Goal: Task Accomplishment & Management: Use online tool/utility

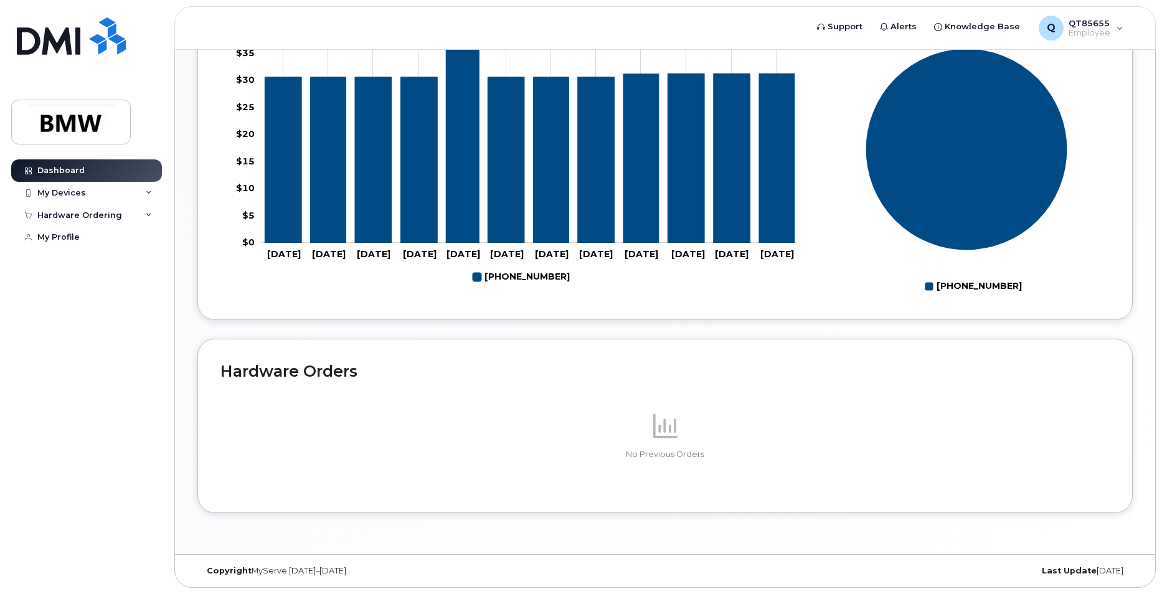
scroll to position [532, 0]
click at [149, 217] on icon at bounding box center [149, 215] width 6 height 6
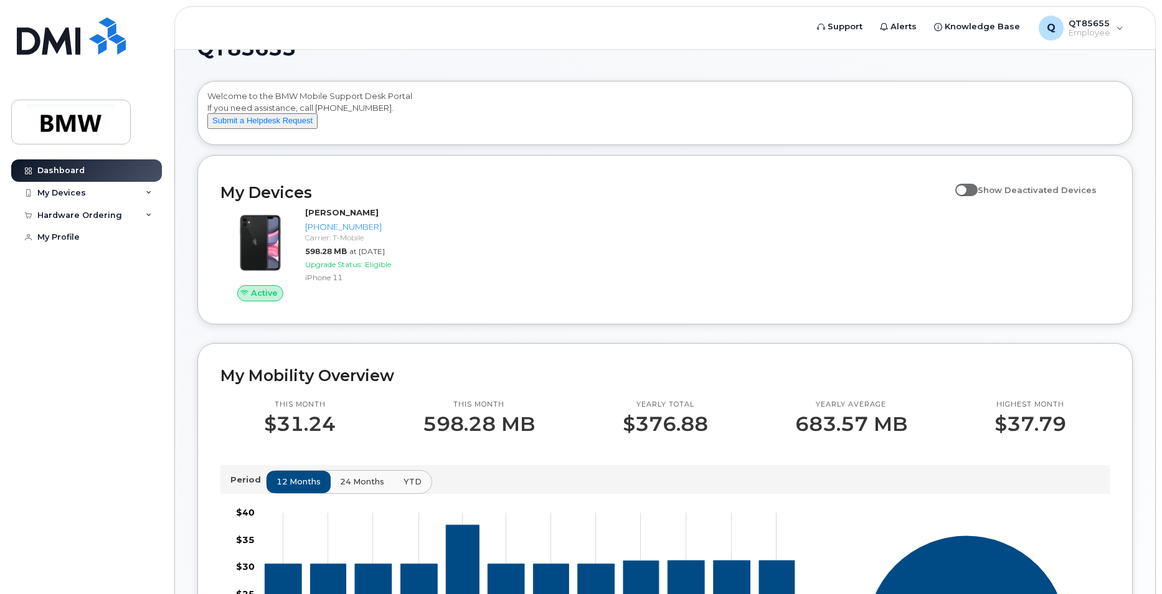
scroll to position [0, 0]
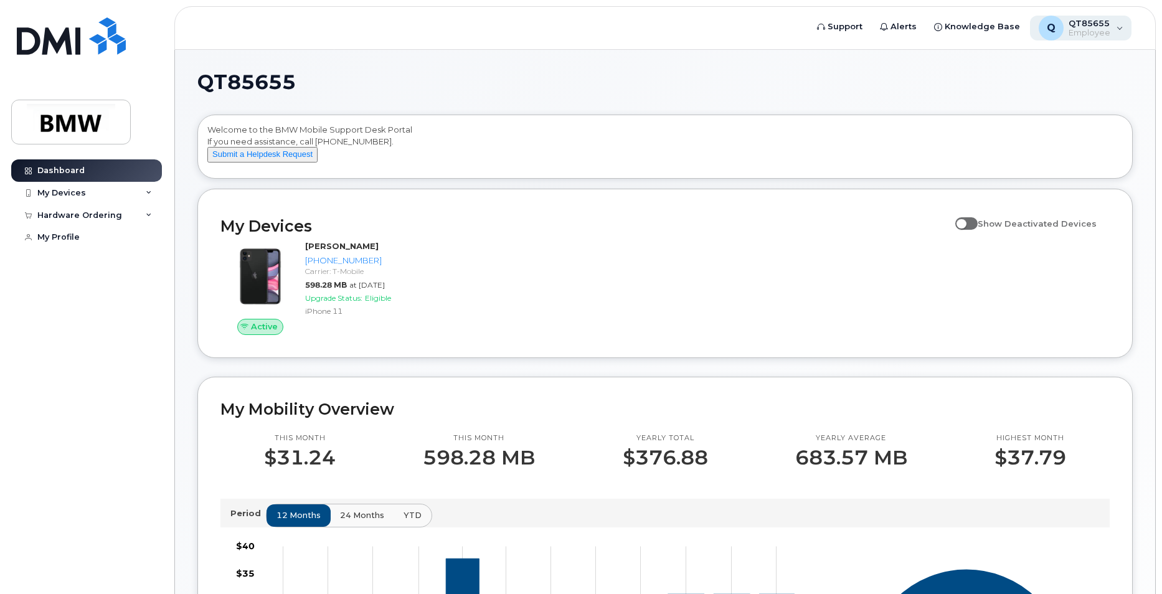
click at [1119, 25] on div "Q QT85655 Employee" at bounding box center [1081, 28] width 102 height 25
click at [672, 92] on div "QT85655 Welcome to the BMW Mobile Support Desk Portal If you need assistance, c…" at bounding box center [665, 553] width 936 height 962
click at [87, 123] on img at bounding box center [71, 122] width 96 height 36
click at [1003, 27] on span "Knowledge Base" at bounding box center [982, 27] width 75 height 12
click at [977, 28] on span "Knowledge Base" at bounding box center [982, 27] width 75 height 12
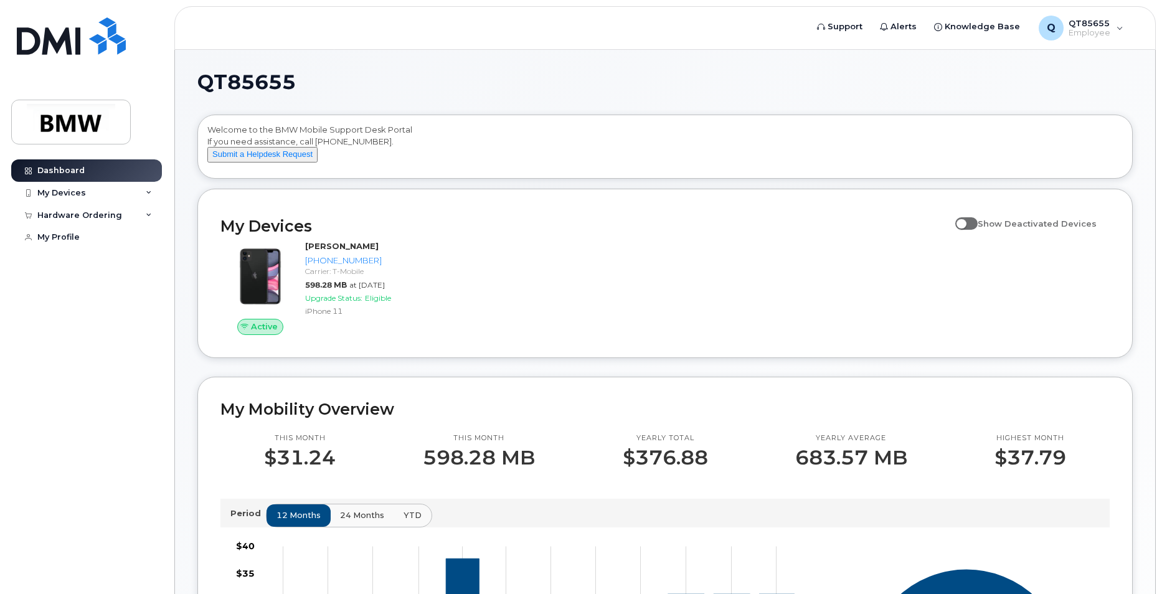
click at [85, 314] on div "Dashboard My Devices Add Device 864-363-4705 (Milaflor Villanueva) Hardware Ord…" at bounding box center [88, 367] width 154 height 416
click at [78, 189] on div "My Devices" at bounding box center [61, 193] width 49 height 10
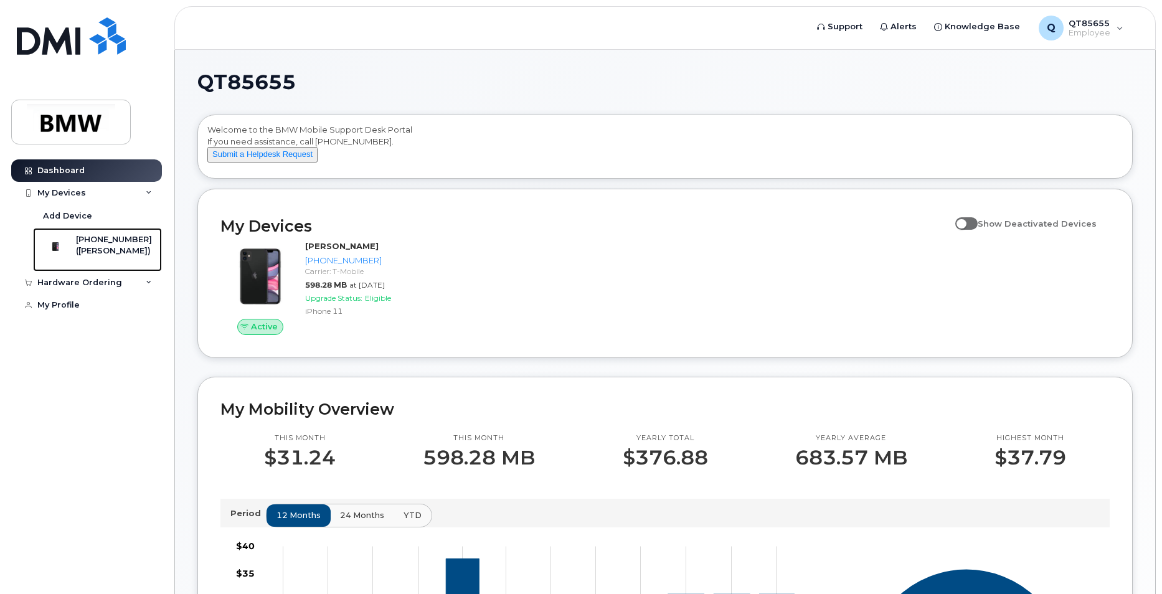
drag, startPoint x: 96, startPoint y: 252, endPoint x: 188, endPoint y: 265, distance: 93.2
click at [97, 252] on div "([PERSON_NAME])" at bounding box center [114, 250] width 76 height 11
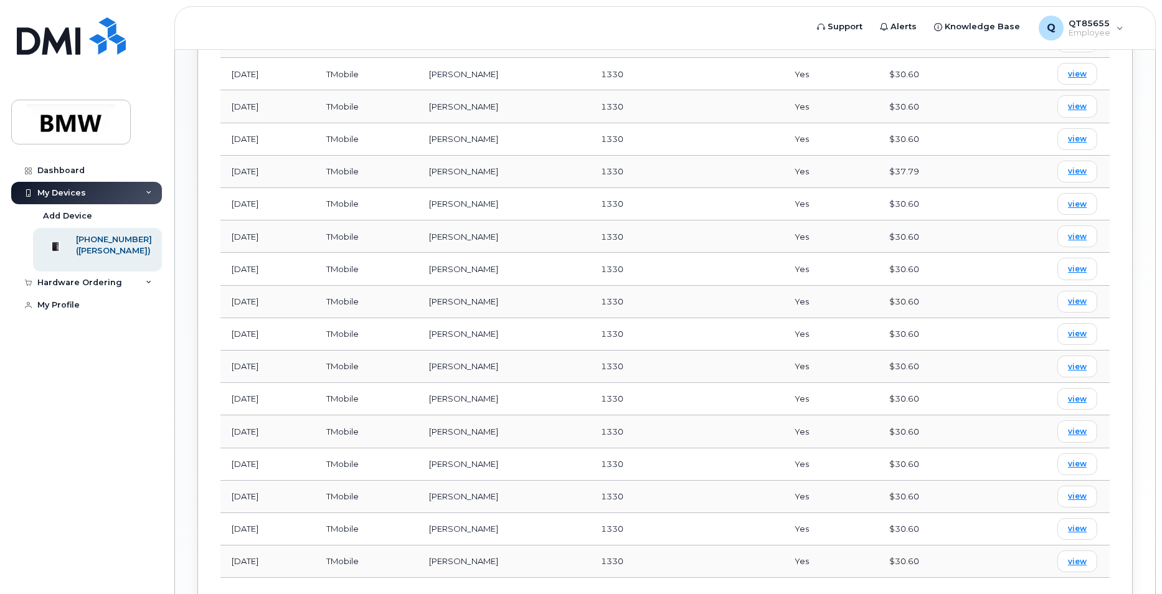
scroll to position [547, 0]
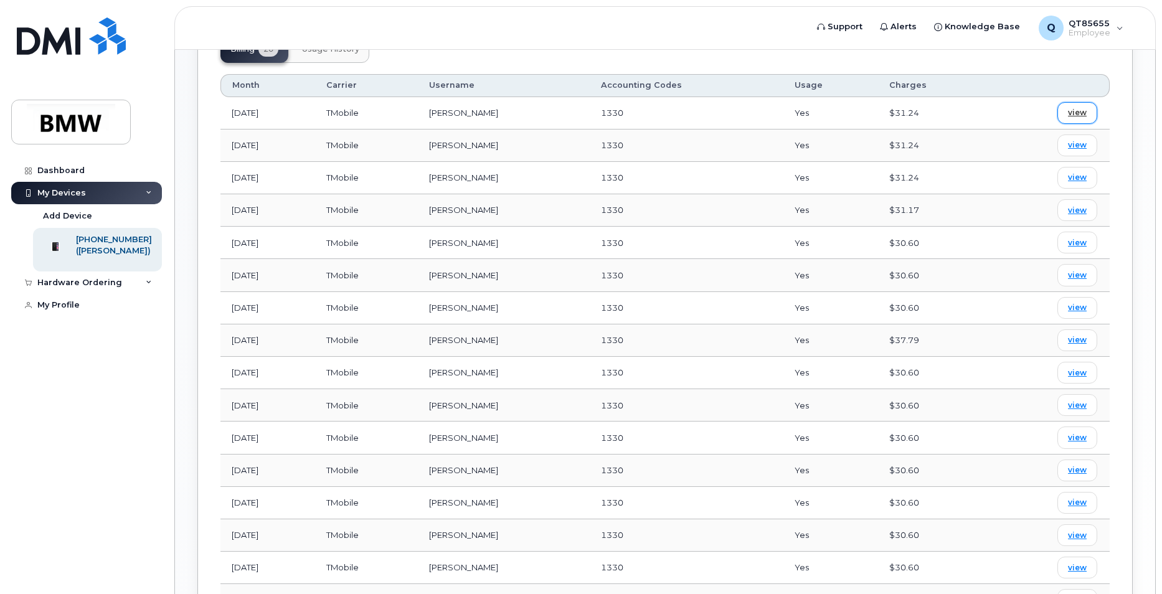
click at [1076, 109] on span "view" at bounding box center [1077, 112] width 19 height 11
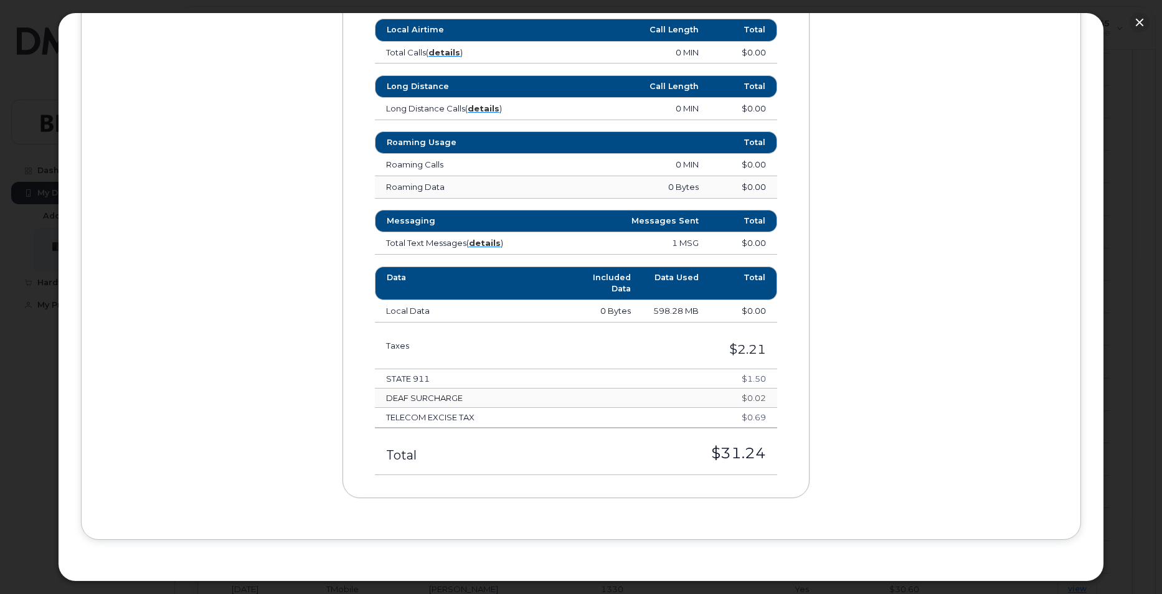
scroll to position [796, 0]
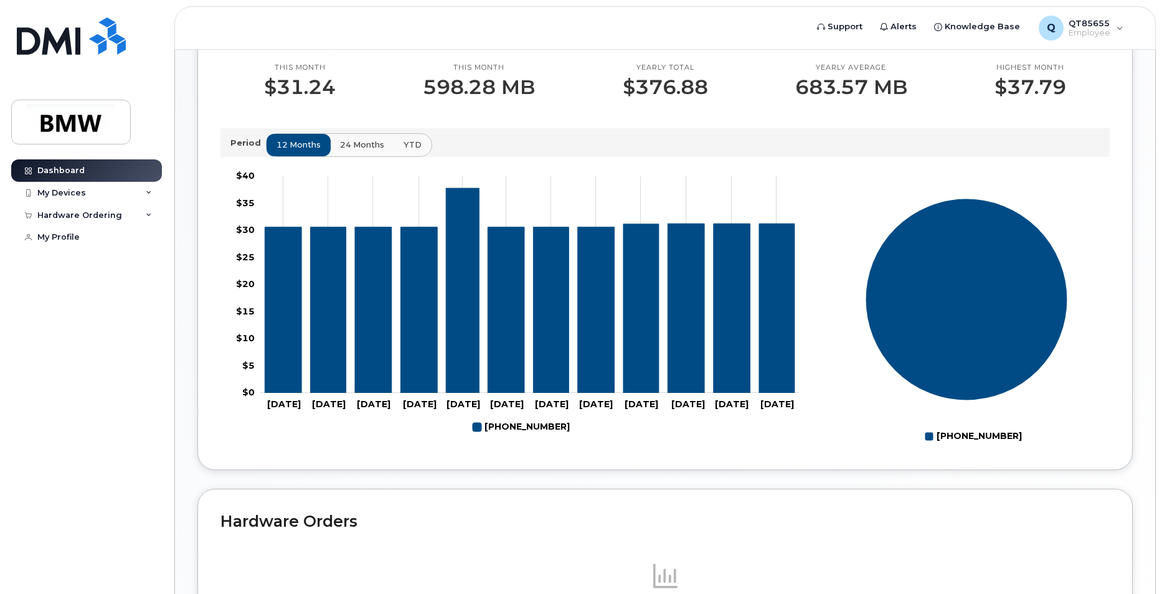
scroll to position [374, 0]
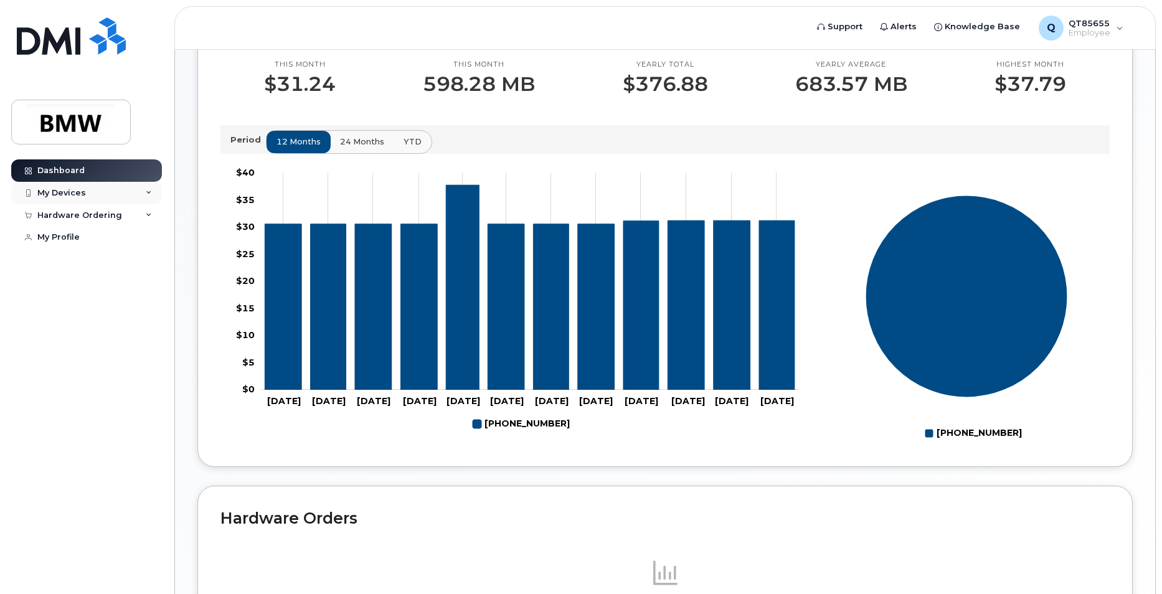
click at [152, 191] on div "My Devices" at bounding box center [86, 193] width 151 height 22
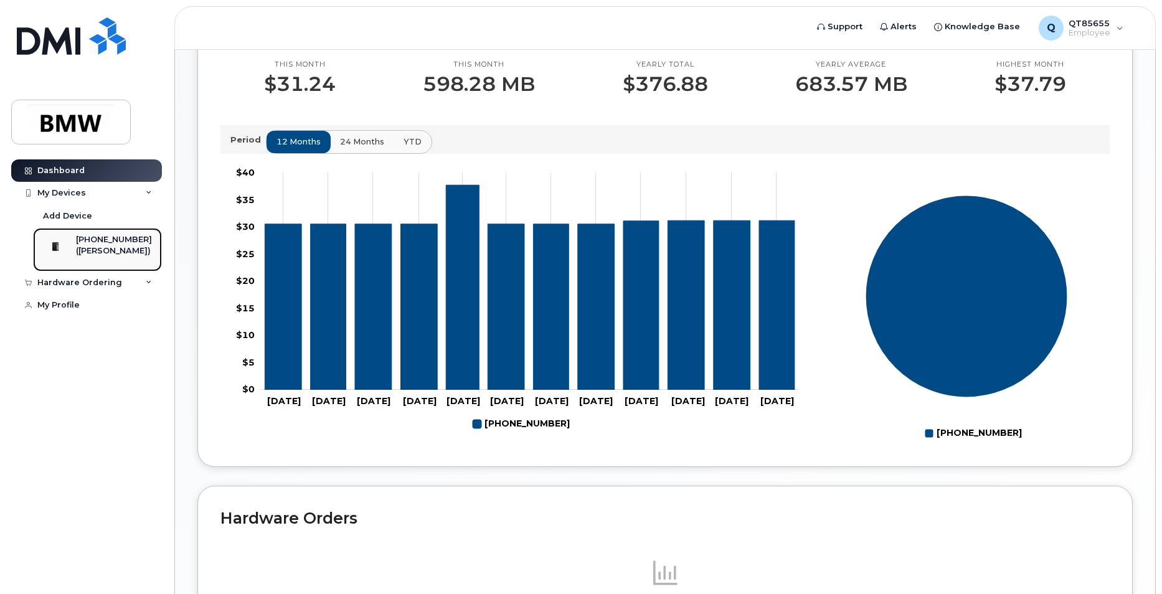
click at [110, 247] on div "([PERSON_NAME])" at bounding box center [114, 250] width 76 height 11
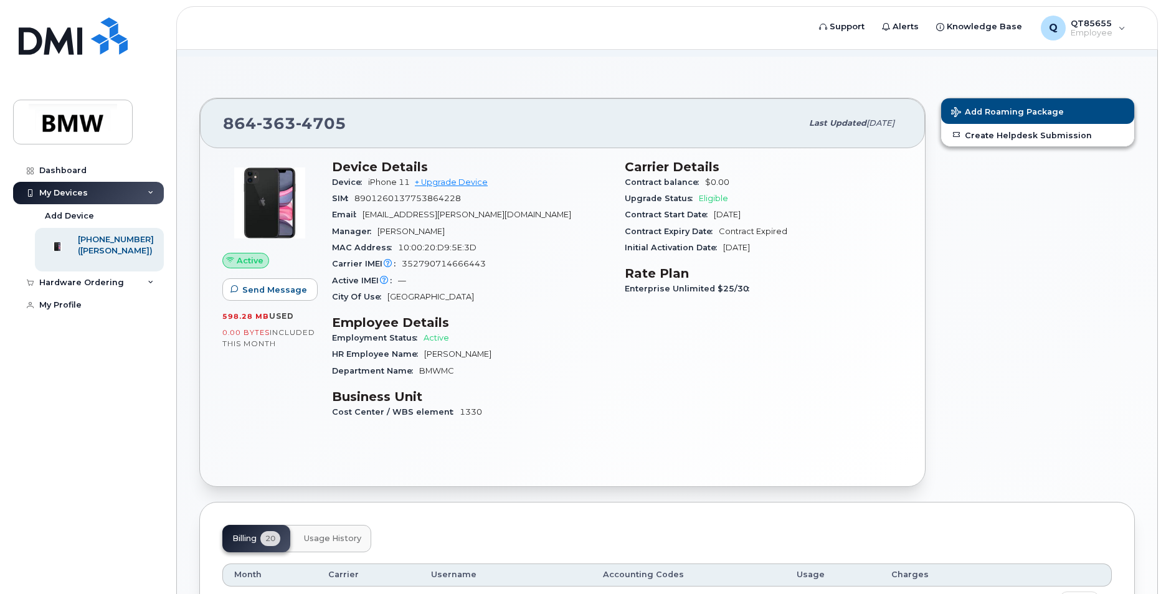
scroll to position [49, 0]
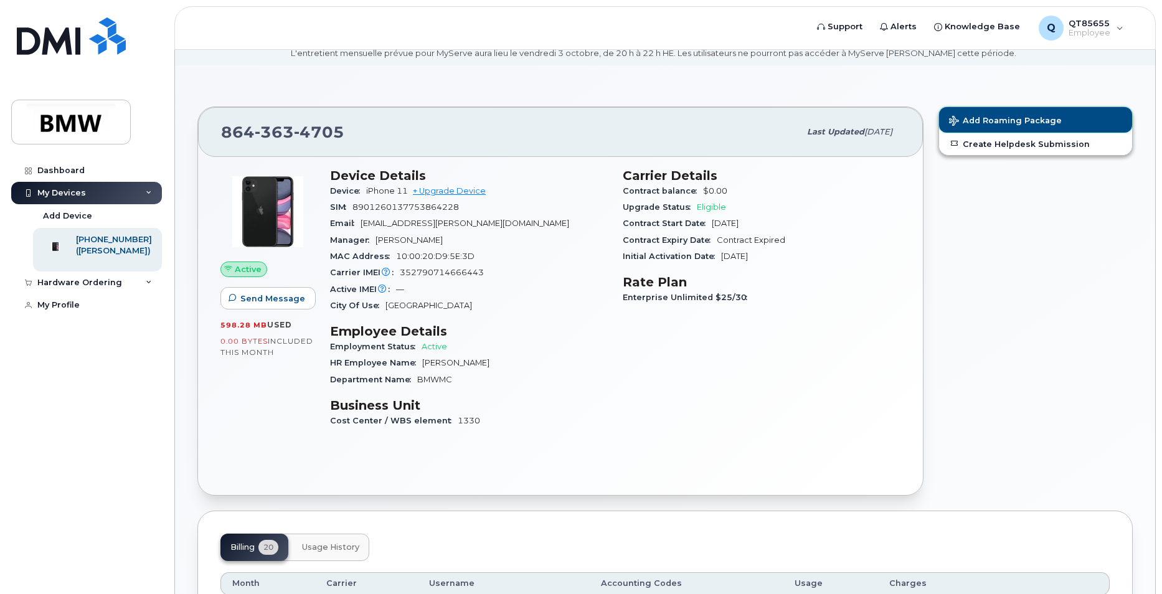
click at [994, 118] on span "Add Roaming Package" at bounding box center [1005, 122] width 113 height 12
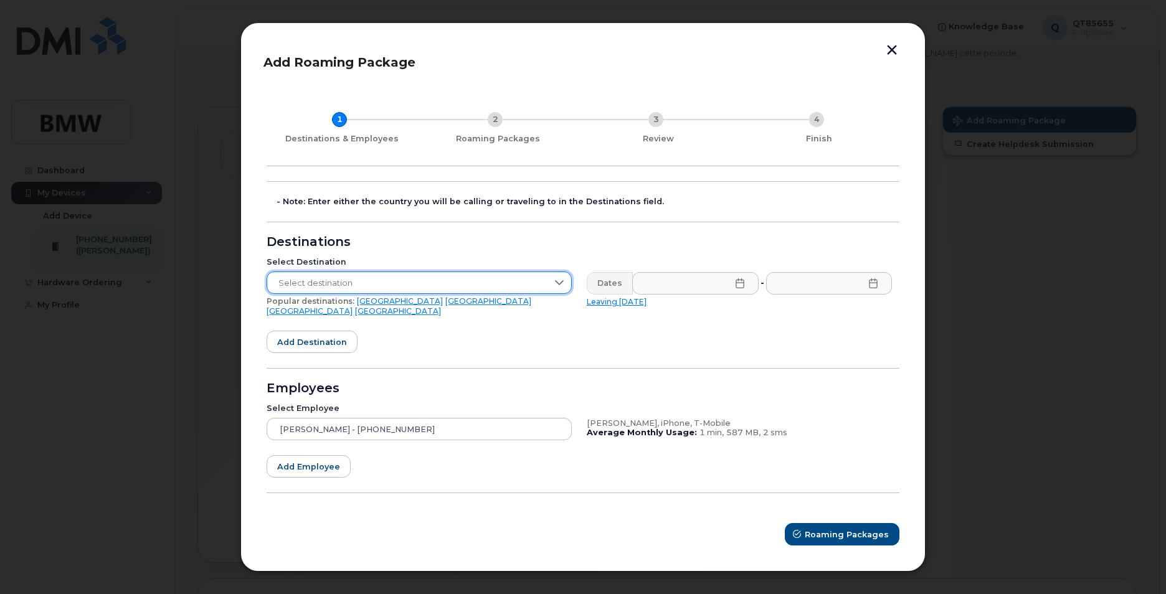
click at [329, 285] on span "Select destination" at bounding box center [407, 283] width 280 height 22
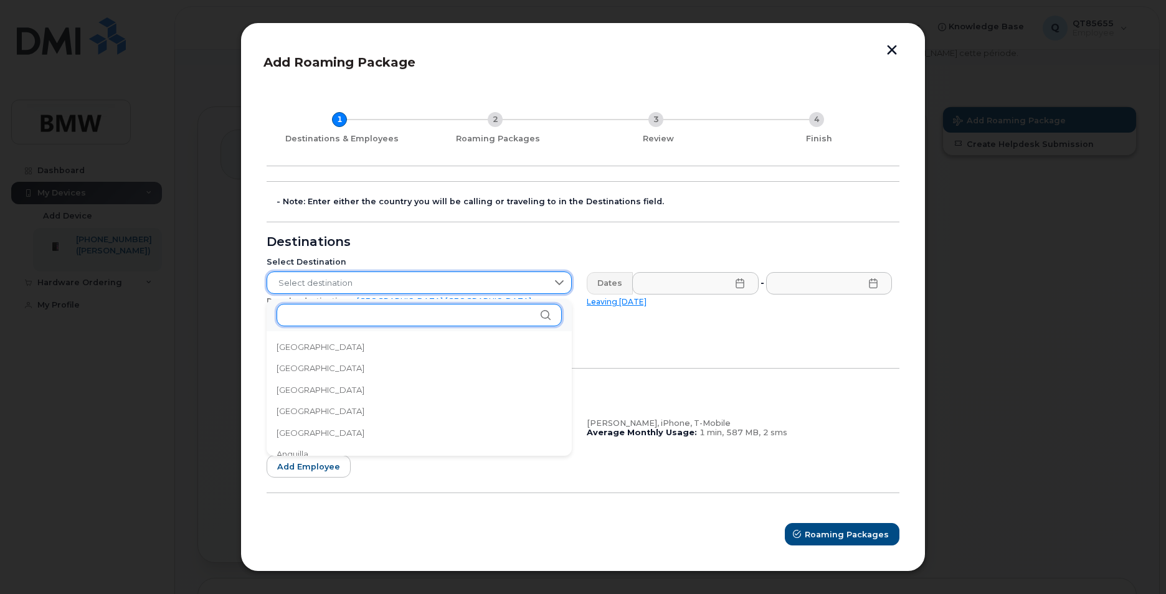
click at [334, 317] on input "text" at bounding box center [419, 315] width 285 height 22
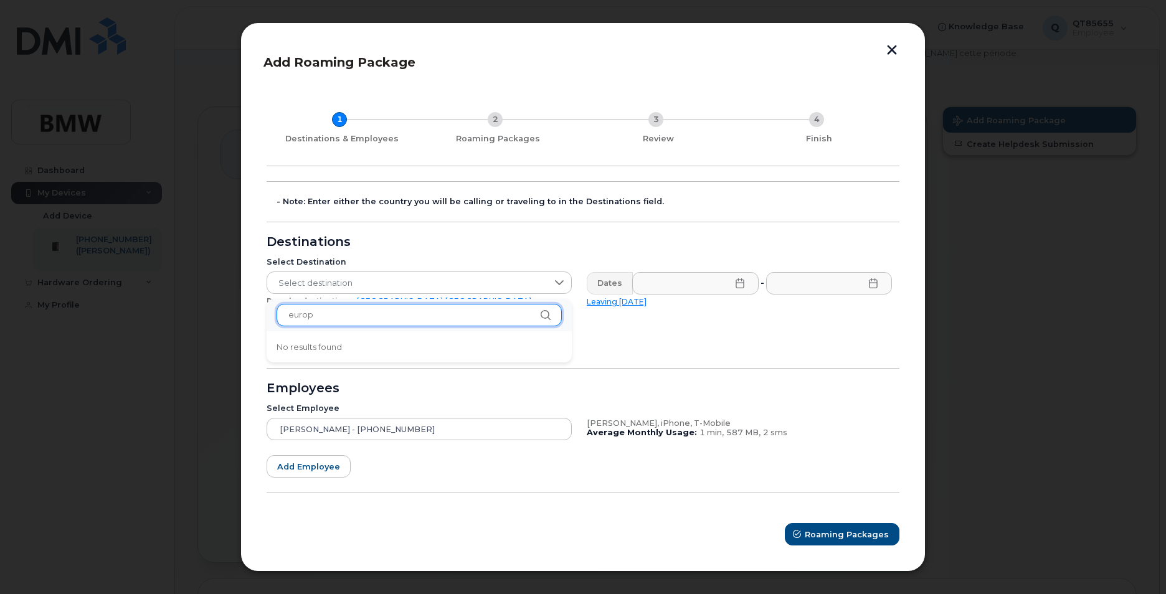
type input "europe"
drag, startPoint x: 339, startPoint y: 314, endPoint x: 245, endPoint y: 313, distance: 94.1
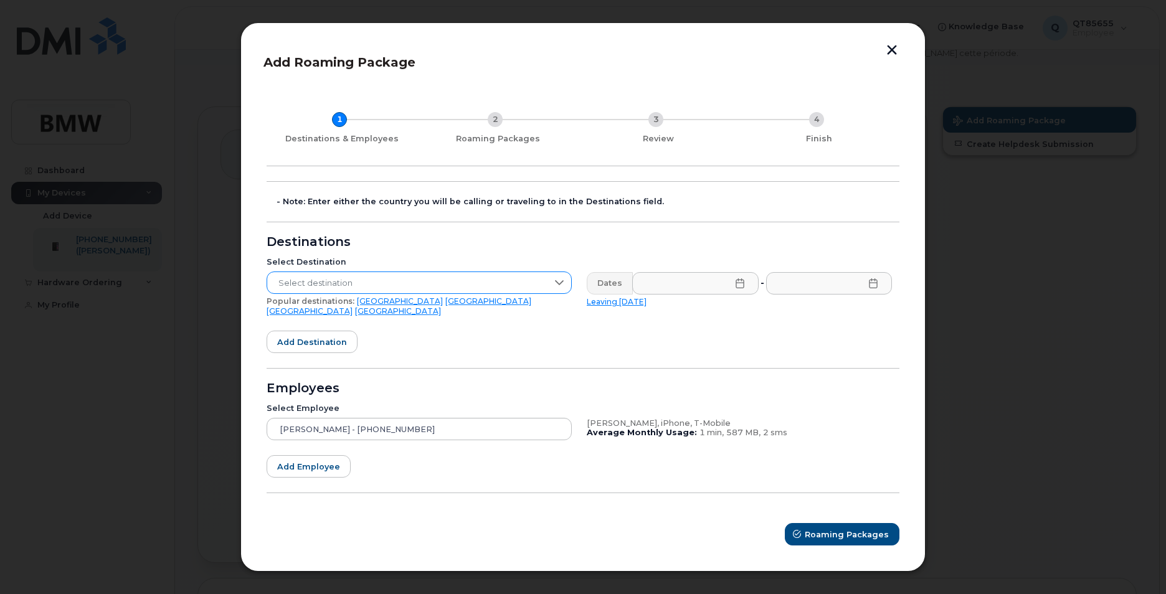
click at [439, 283] on span "Select destination" at bounding box center [407, 283] width 280 height 22
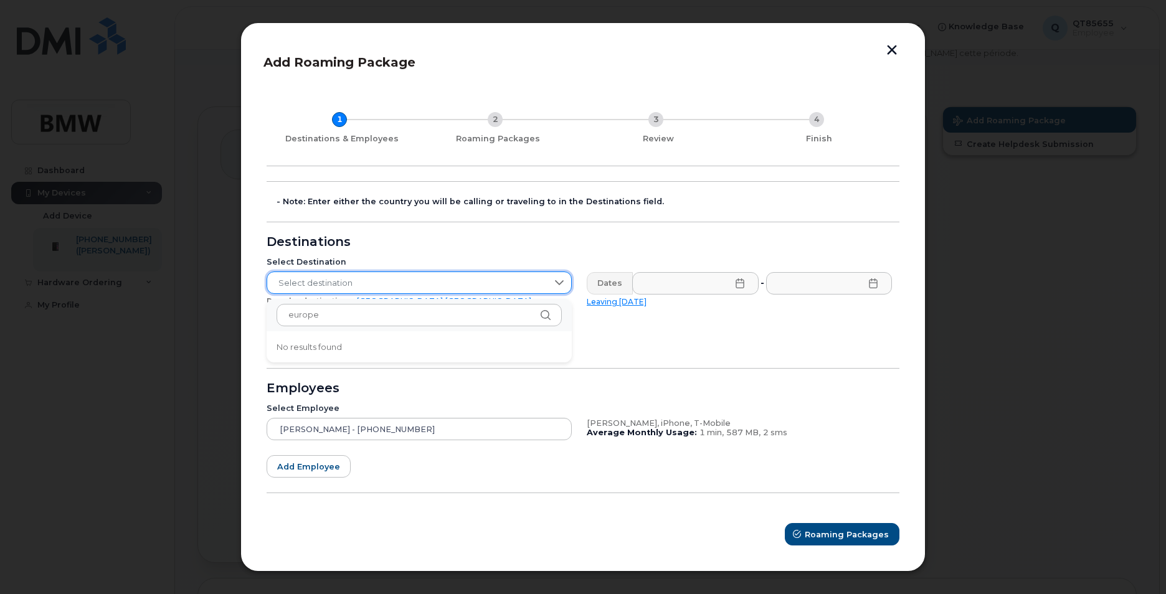
click at [439, 283] on span "Select destination" at bounding box center [407, 283] width 280 height 22
click at [322, 293] on span "Select destination" at bounding box center [407, 283] width 280 height 22
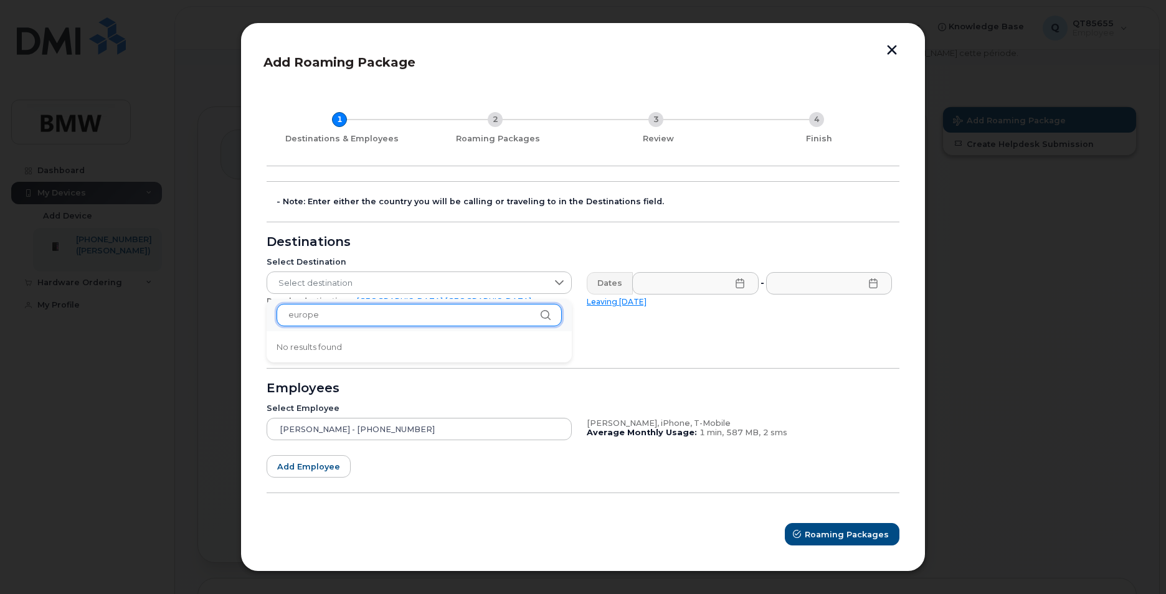
drag, startPoint x: 325, startPoint y: 315, endPoint x: 224, endPoint y: 303, distance: 101.7
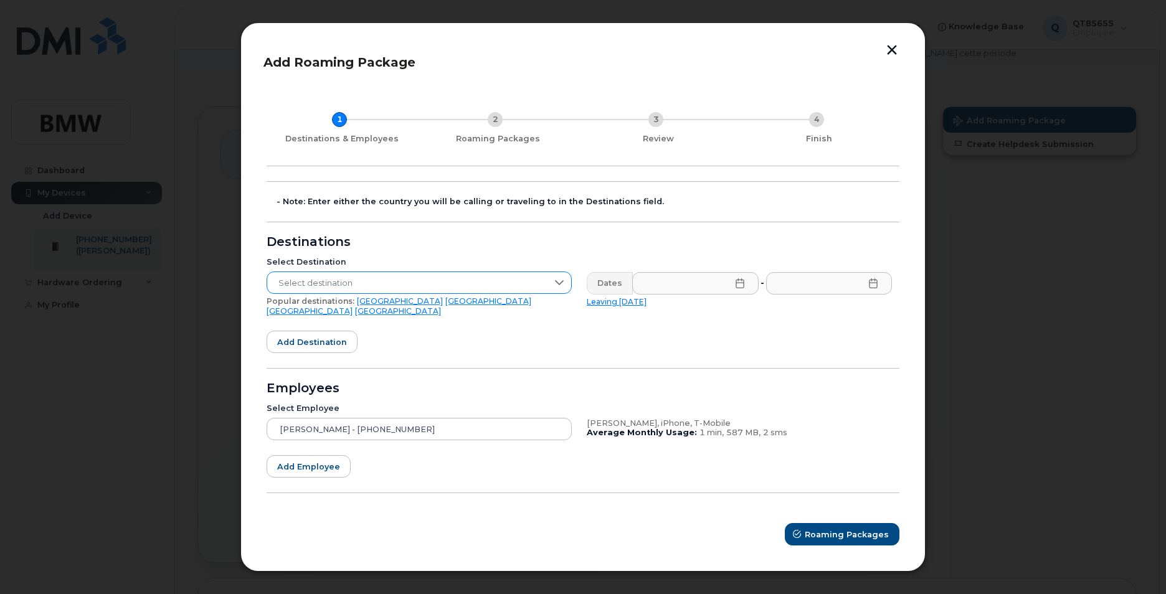
click at [566, 293] on div at bounding box center [559, 282] width 24 height 21
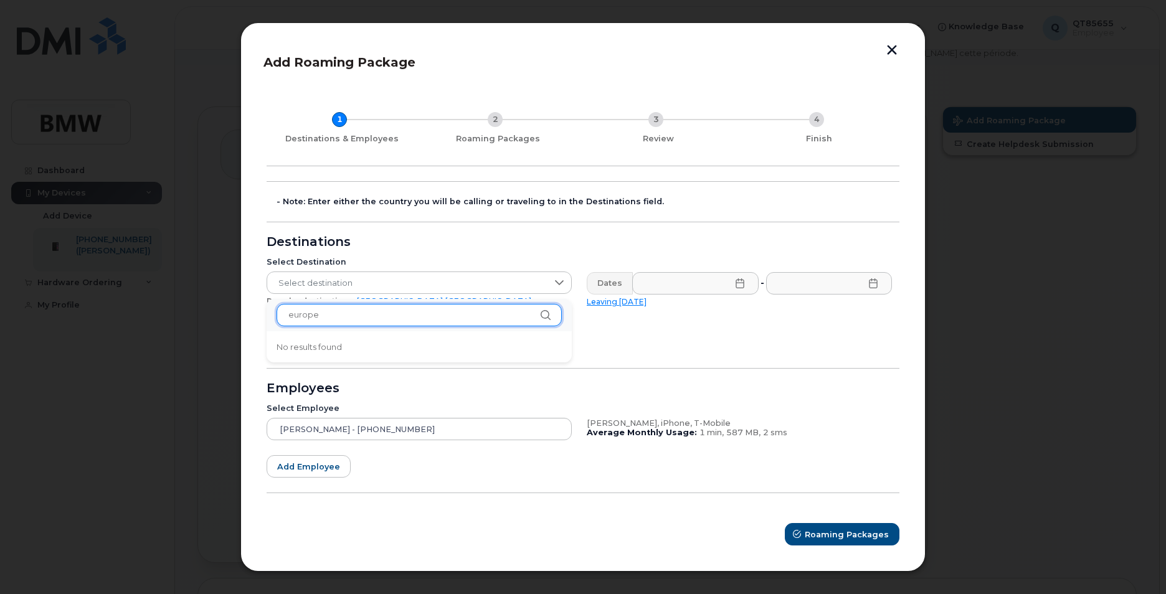
click at [511, 320] on input "europe" at bounding box center [419, 315] width 285 height 22
type input "e"
type input "r"
type input "m"
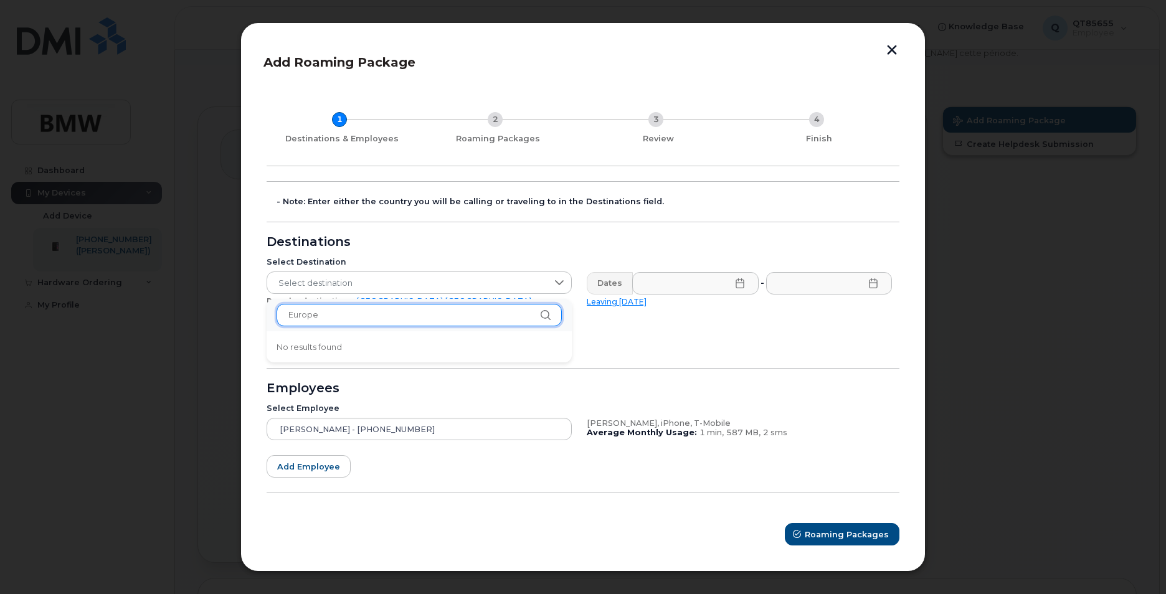
type input "Europe"
click at [332, 351] on li "No results found" at bounding box center [419, 347] width 305 height 22
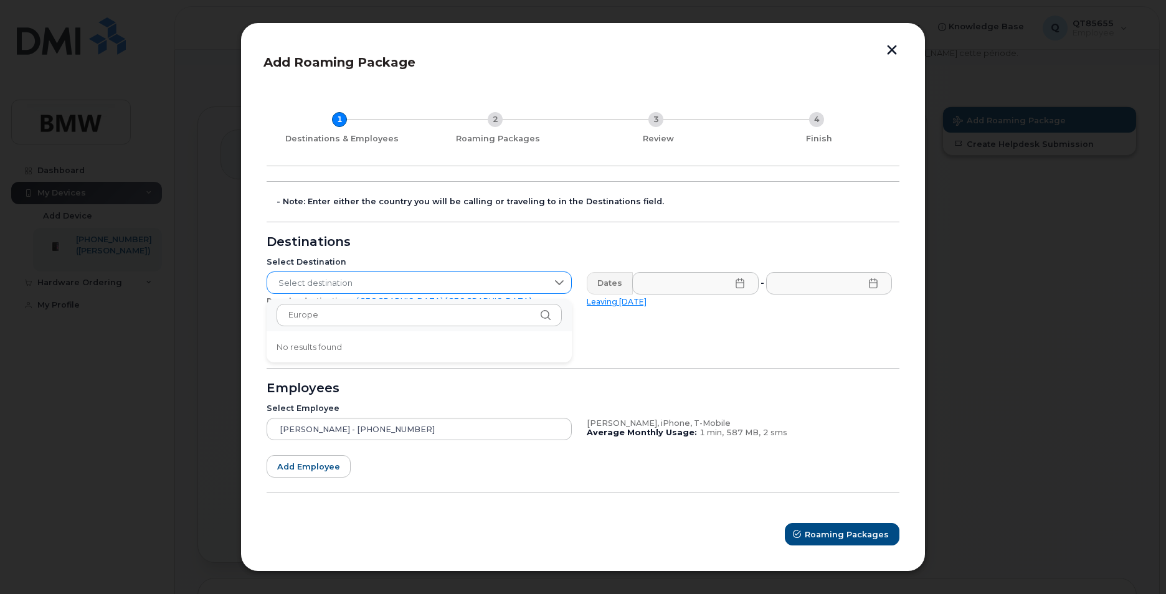
click at [555, 288] on icon at bounding box center [559, 283] width 10 height 10
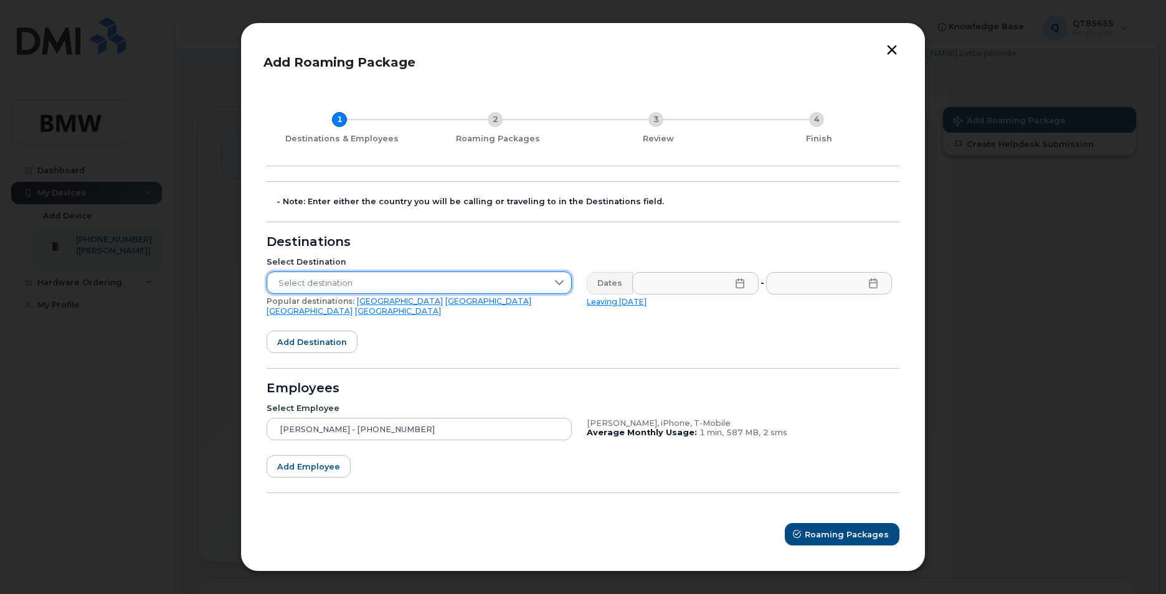
click at [397, 288] on span "Select destination" at bounding box center [407, 283] width 280 height 22
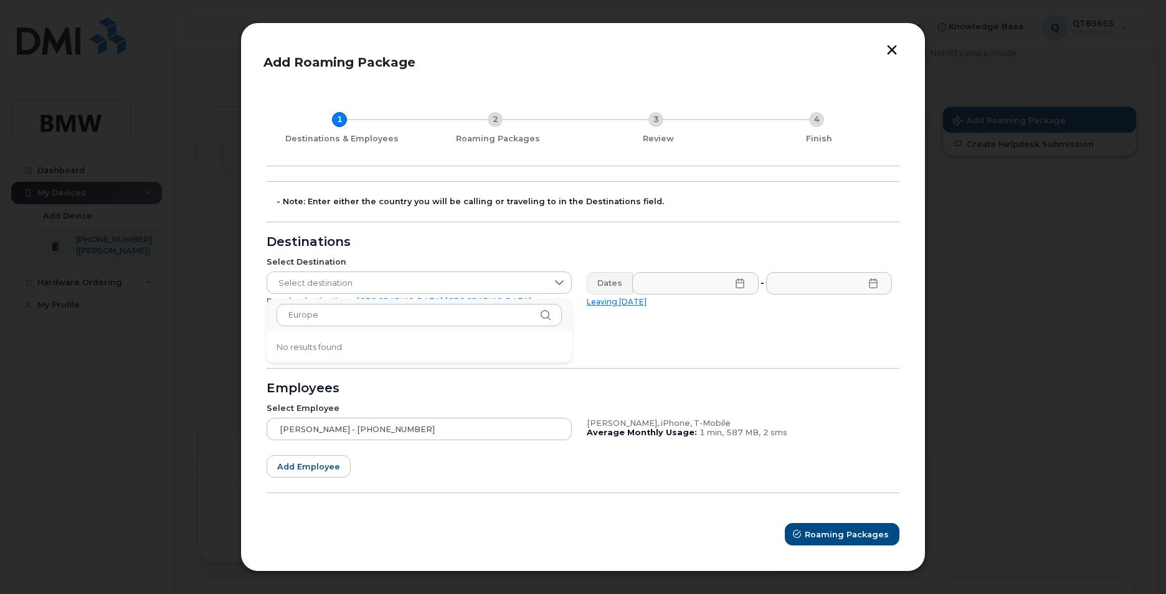
click at [632, 353] on form "- Note: Enter either the country you will be calling or traveling to in the Des…" at bounding box center [583, 363] width 633 height 364
click at [739, 288] on icon at bounding box center [740, 283] width 10 height 10
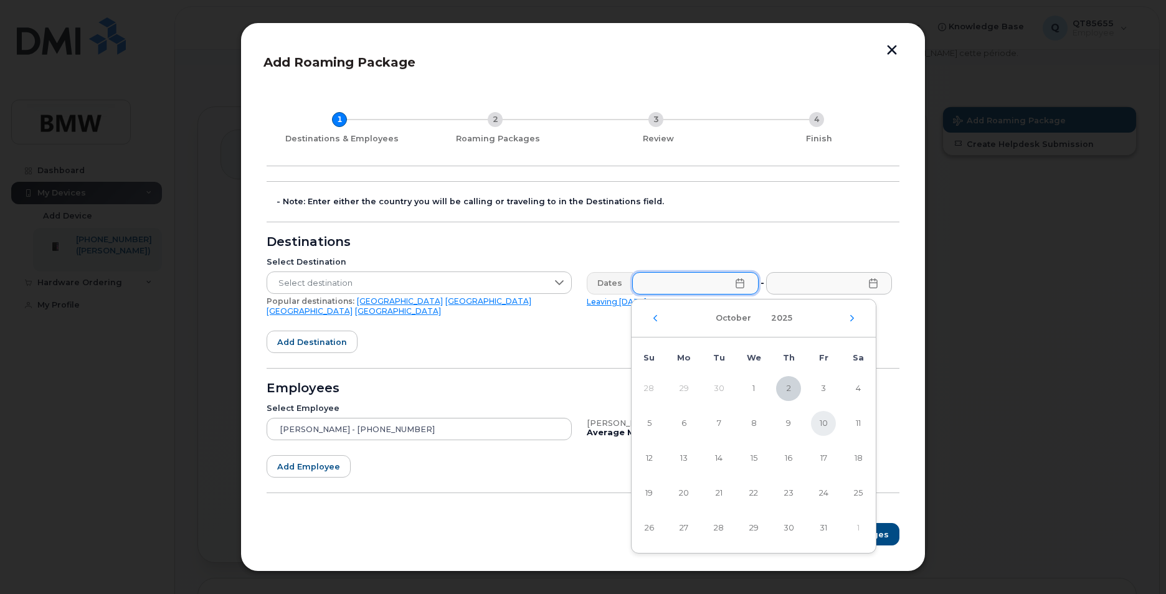
click at [822, 420] on span "10" at bounding box center [823, 423] width 25 height 25
type input "10/10/2025"
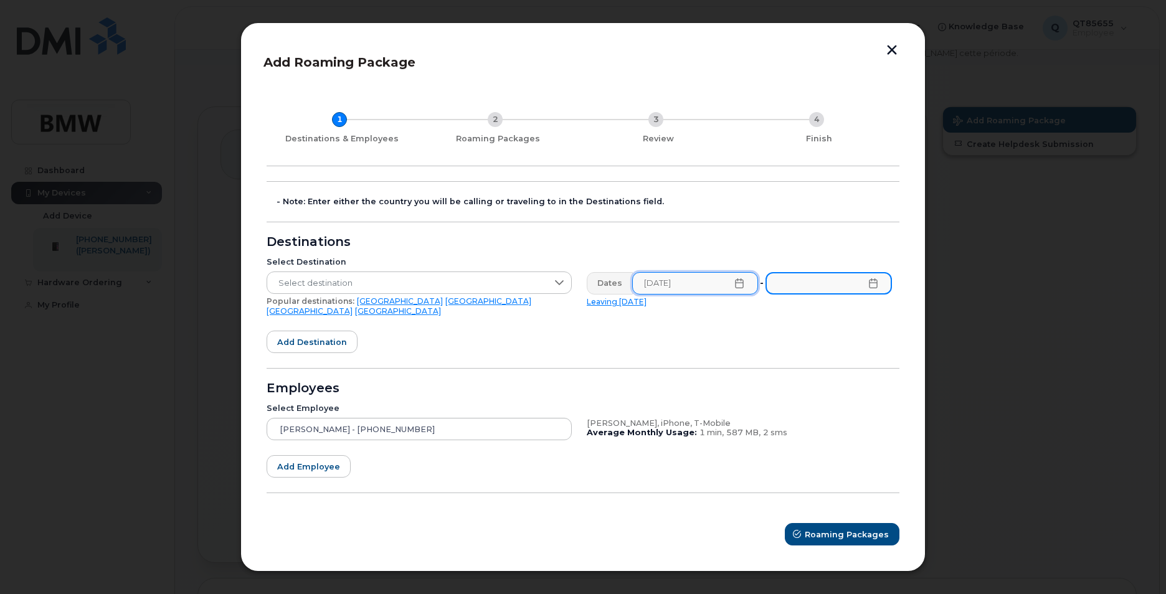
click at [821, 290] on input "text" at bounding box center [828, 283] width 126 height 22
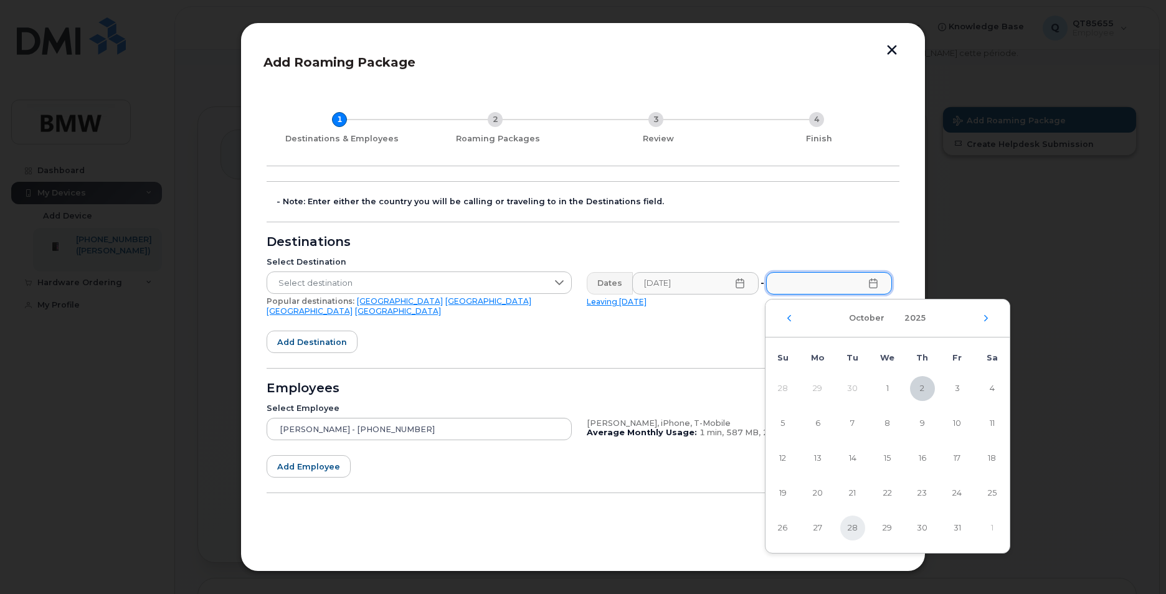
click at [862, 532] on span "28" at bounding box center [852, 528] width 25 height 25
type input "10/28/2025"
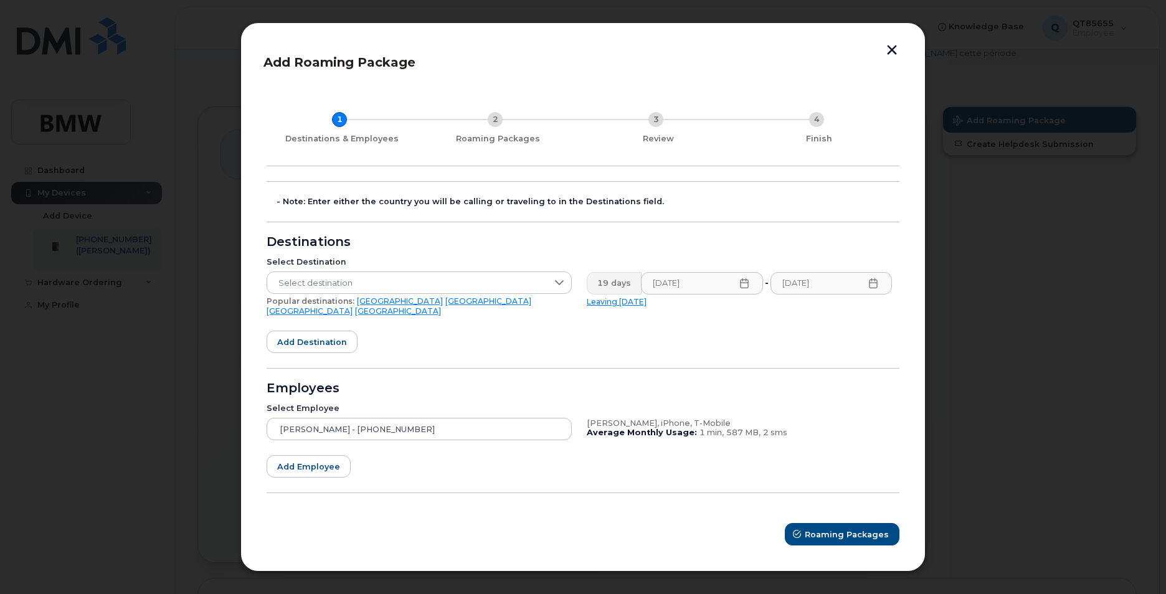
click at [353, 308] on link "United Kingdom" at bounding box center [310, 310] width 86 height 9
click at [353, 306] on link "United Kingdom" at bounding box center [310, 310] width 86 height 9
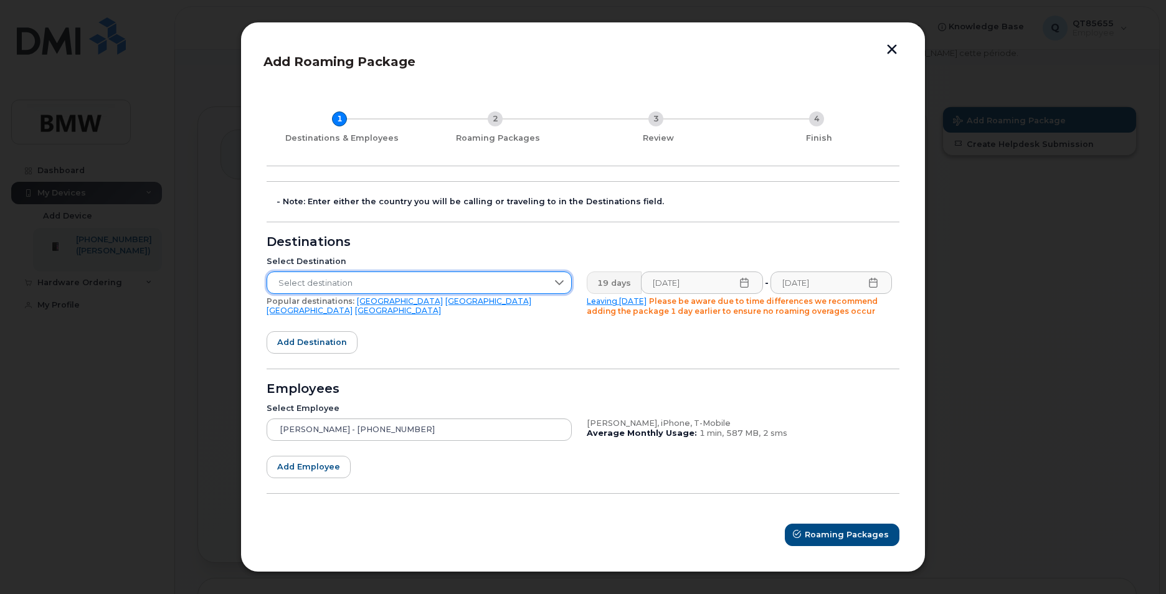
click at [417, 287] on span "Select destination" at bounding box center [407, 283] width 280 height 22
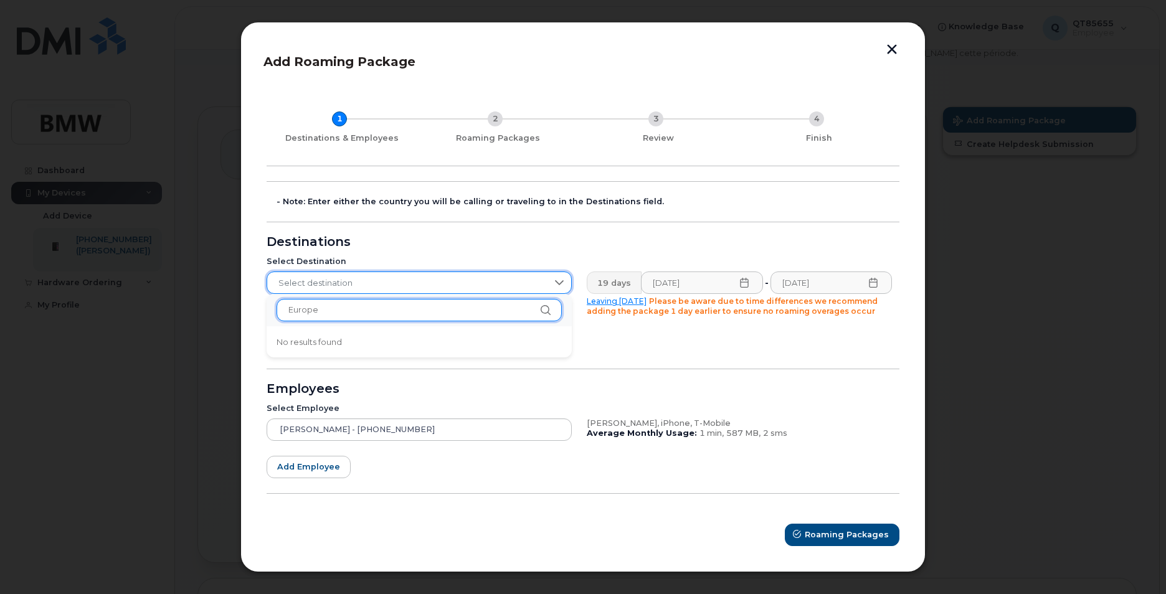
click at [348, 312] on input "Europe" at bounding box center [419, 310] width 285 height 22
drag, startPoint x: 342, startPoint y: 310, endPoint x: 191, endPoint y: 287, distance: 153.2
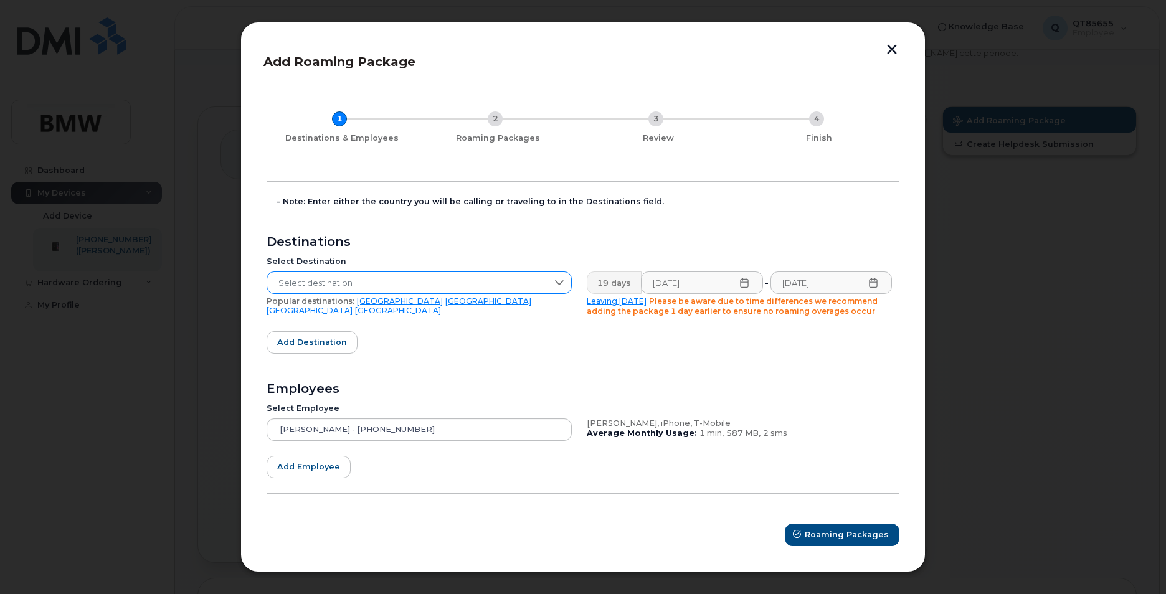
click at [562, 281] on icon at bounding box center [559, 282] width 9 height 5
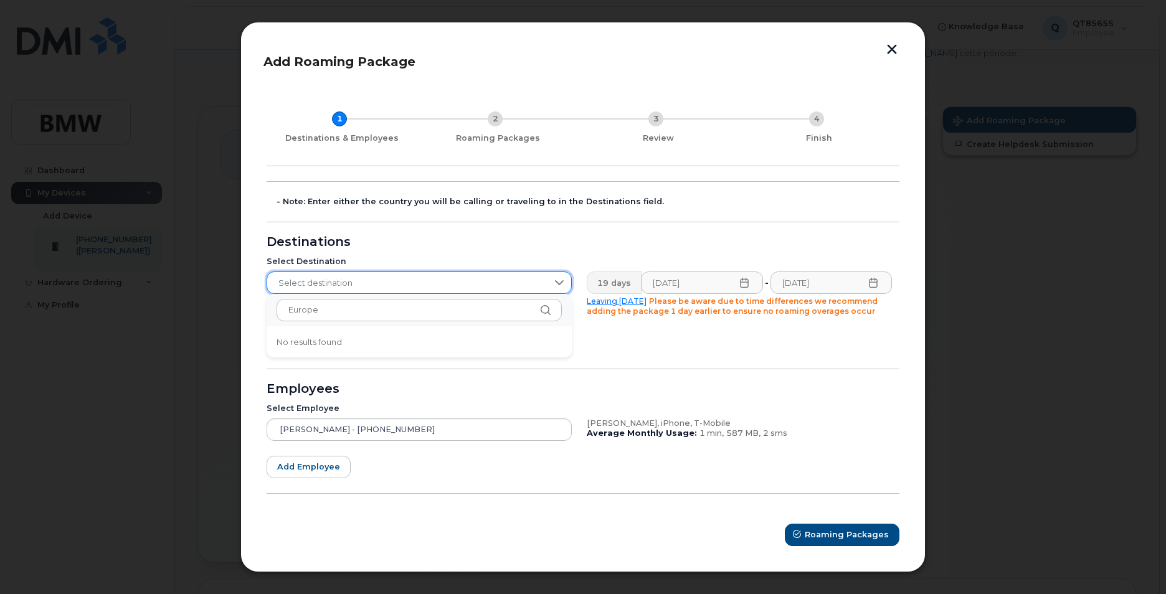
click at [653, 363] on form "- Note: Enter either the country you will be calling or traveling to in the Des…" at bounding box center [583, 363] width 633 height 365
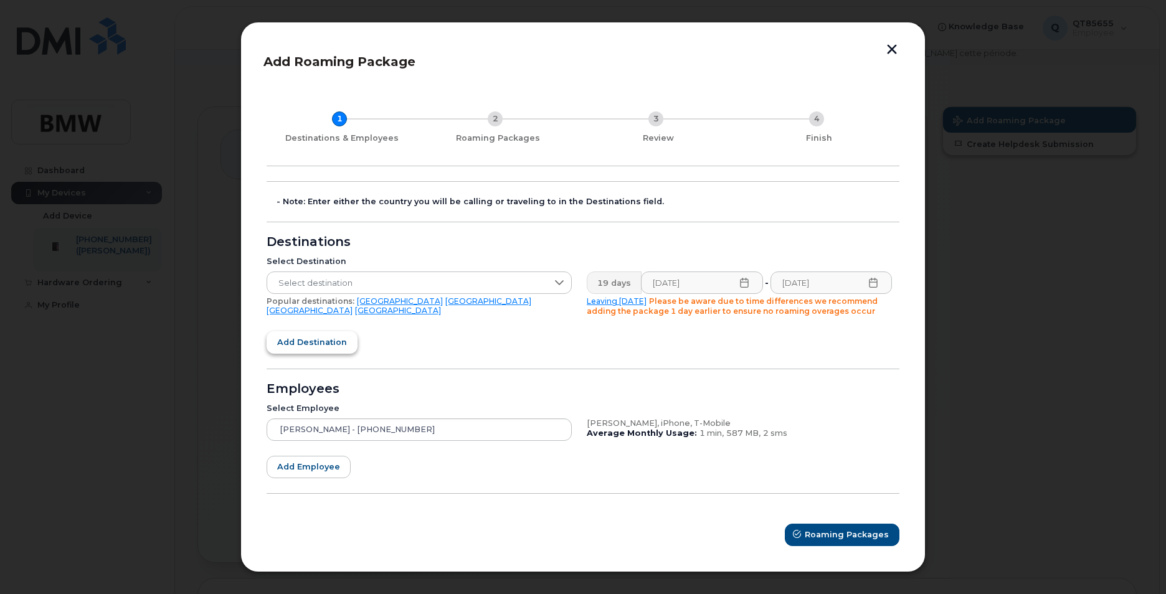
click at [300, 346] on span "Add destination" at bounding box center [312, 342] width 70 height 12
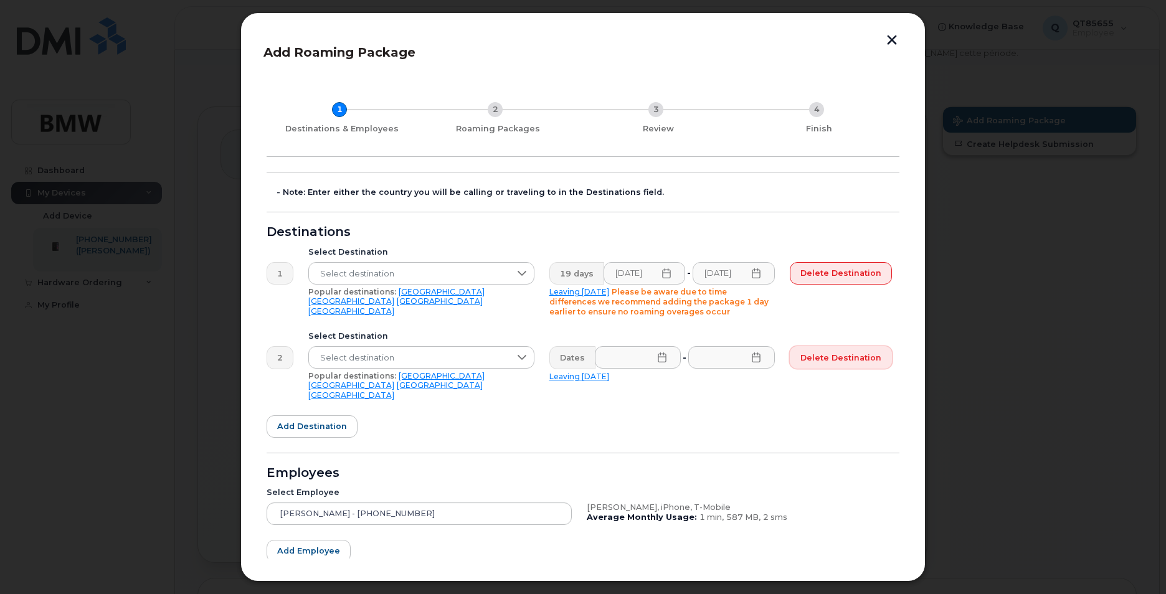
click at [860, 354] on span "Delete destination" at bounding box center [840, 358] width 81 height 12
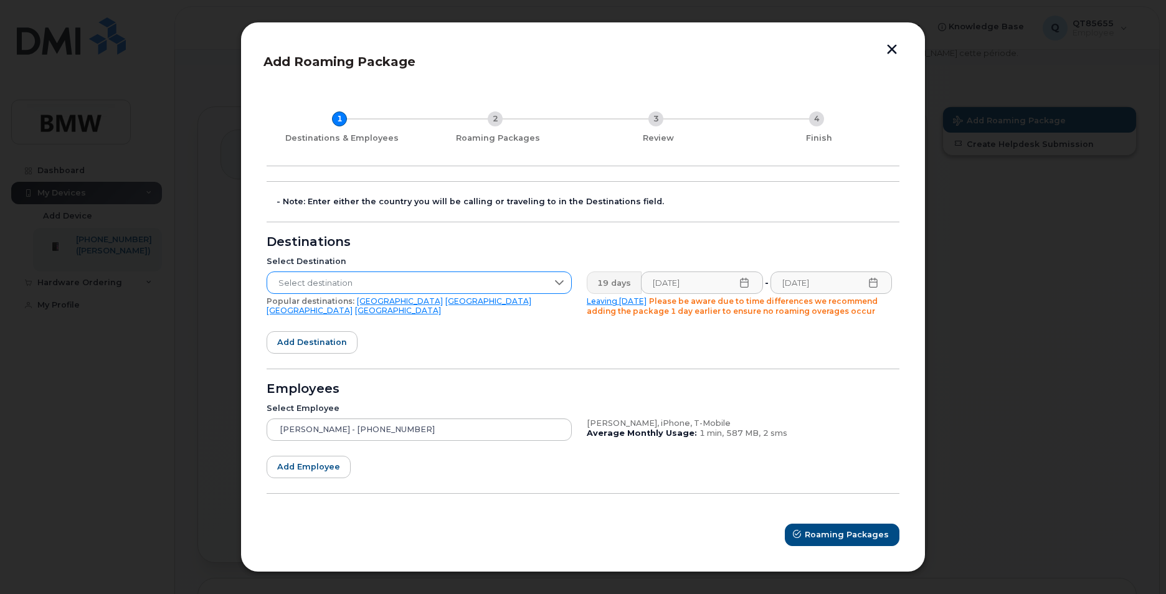
click at [439, 281] on span "Select destination" at bounding box center [407, 283] width 280 height 22
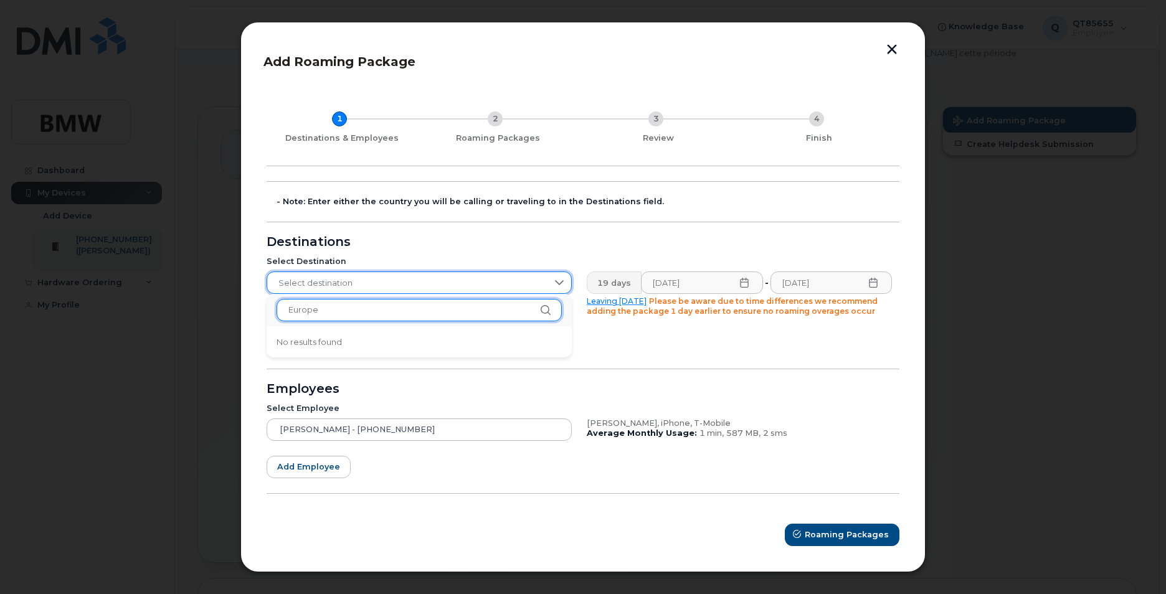
click at [384, 311] on input "Europe" at bounding box center [419, 310] width 285 height 22
type input "E"
type input "r"
type input "f"
type input "Europe"
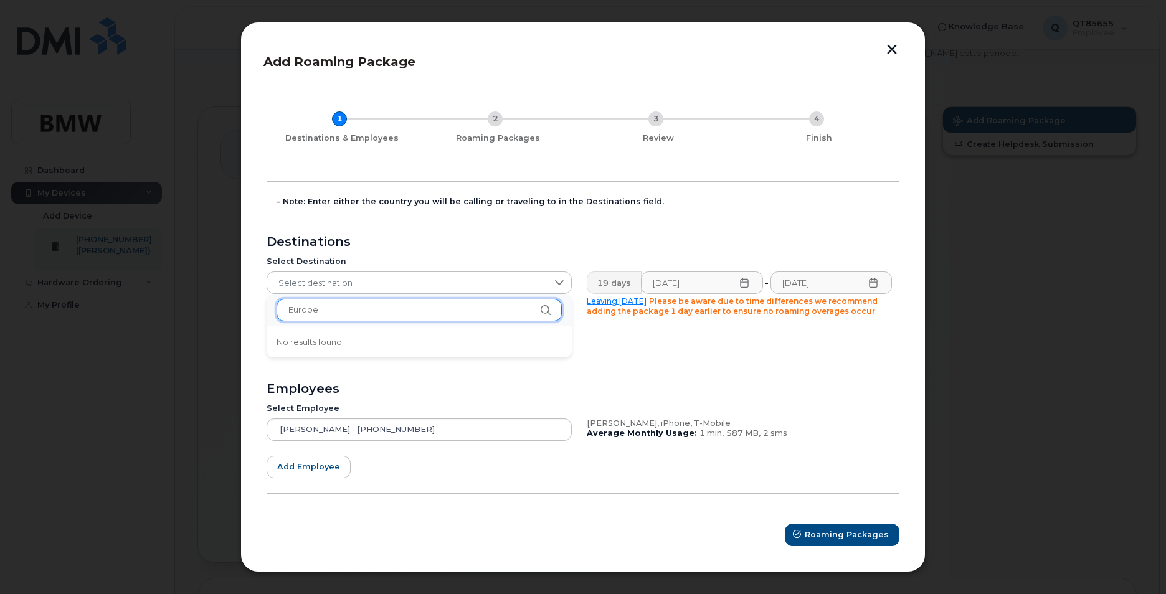
click at [544, 318] on input "Europe" at bounding box center [419, 310] width 285 height 22
click at [368, 478] on form "- Note: Enter either the country you will be calling or traveling to in the Des…" at bounding box center [583, 363] width 633 height 365
click at [353, 306] on link "United Kingdom" at bounding box center [310, 310] width 86 height 9
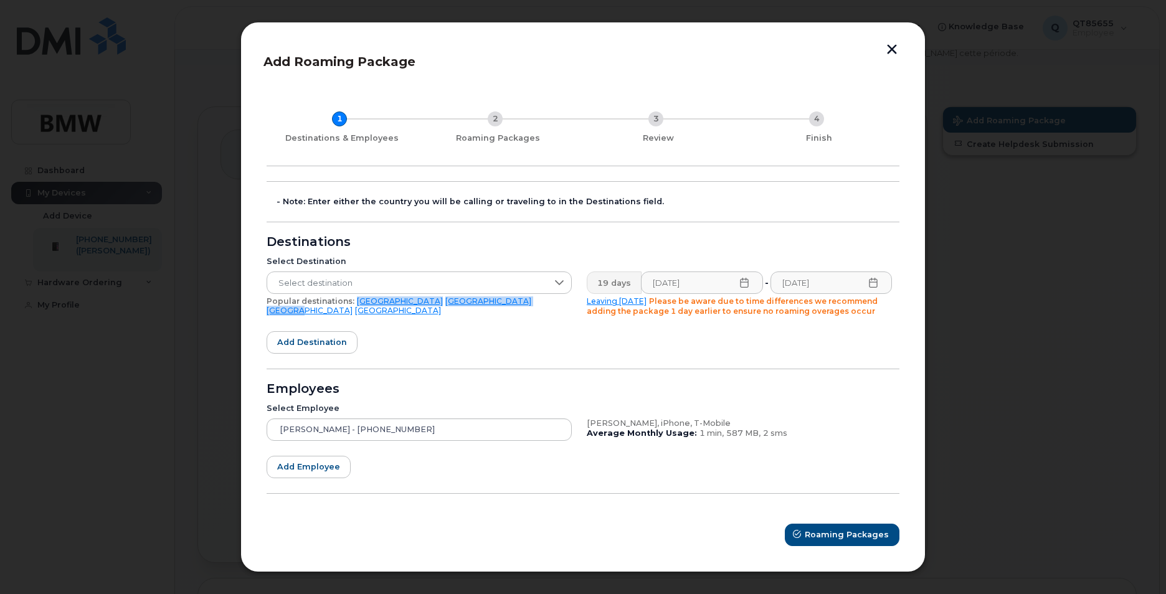
click at [353, 306] on link "United Kingdom" at bounding box center [310, 310] width 86 height 9
drag, startPoint x: 413, startPoint y: 303, endPoint x: 435, endPoint y: 308, distance: 23.0
click at [435, 308] on div "Select Destination Select destination Popular destinations: USA Mexico United K…" at bounding box center [419, 286] width 320 height 75
click at [358, 285] on span "Select destination" at bounding box center [407, 283] width 280 height 22
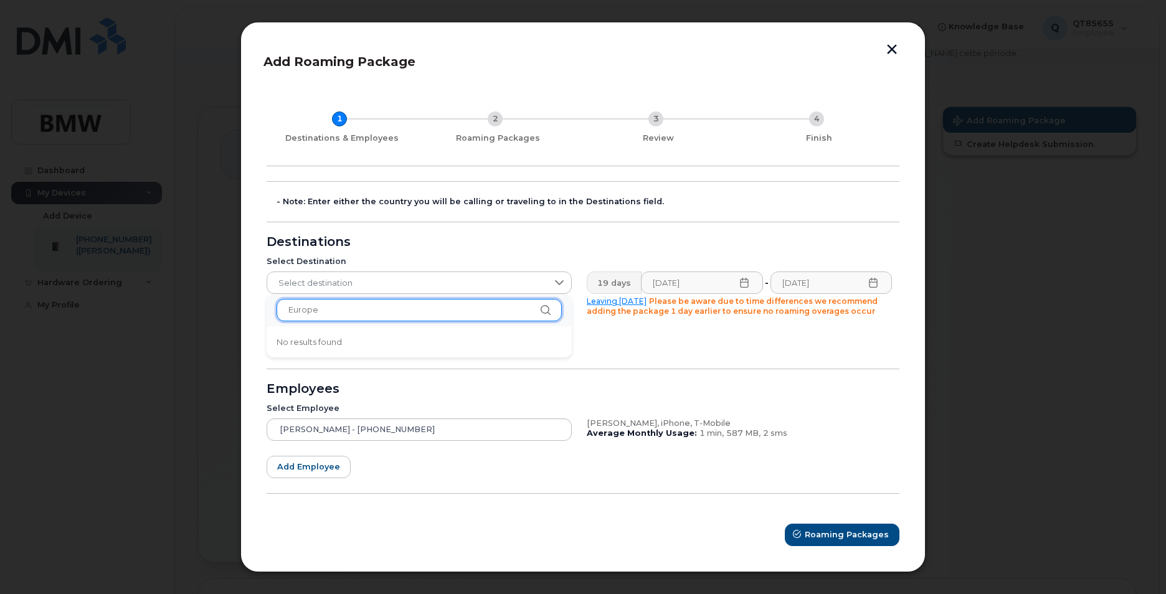
drag, startPoint x: 333, startPoint y: 310, endPoint x: 249, endPoint y: 310, distance: 84.1
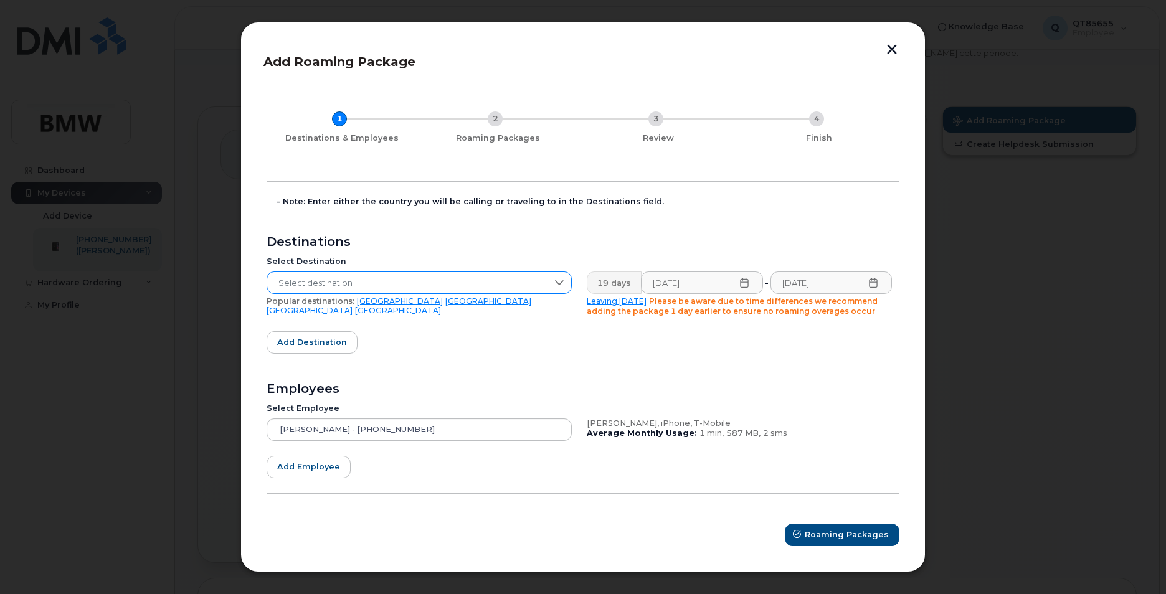
click at [562, 280] on icon at bounding box center [559, 283] width 10 height 10
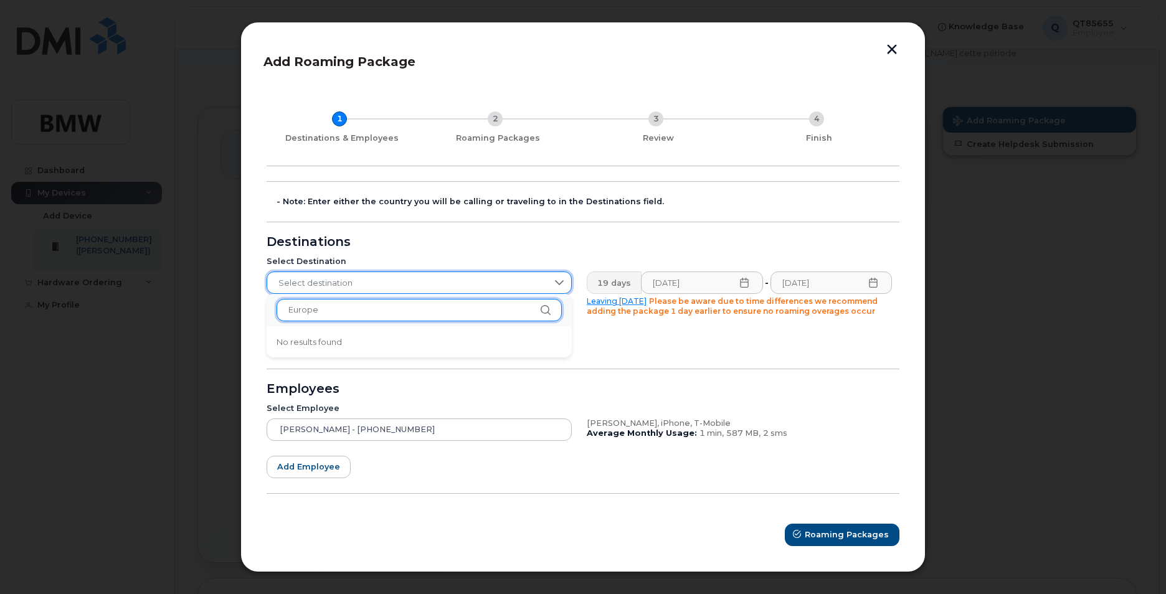
click at [435, 313] on input "Europe" at bounding box center [419, 310] width 285 height 22
type input "E"
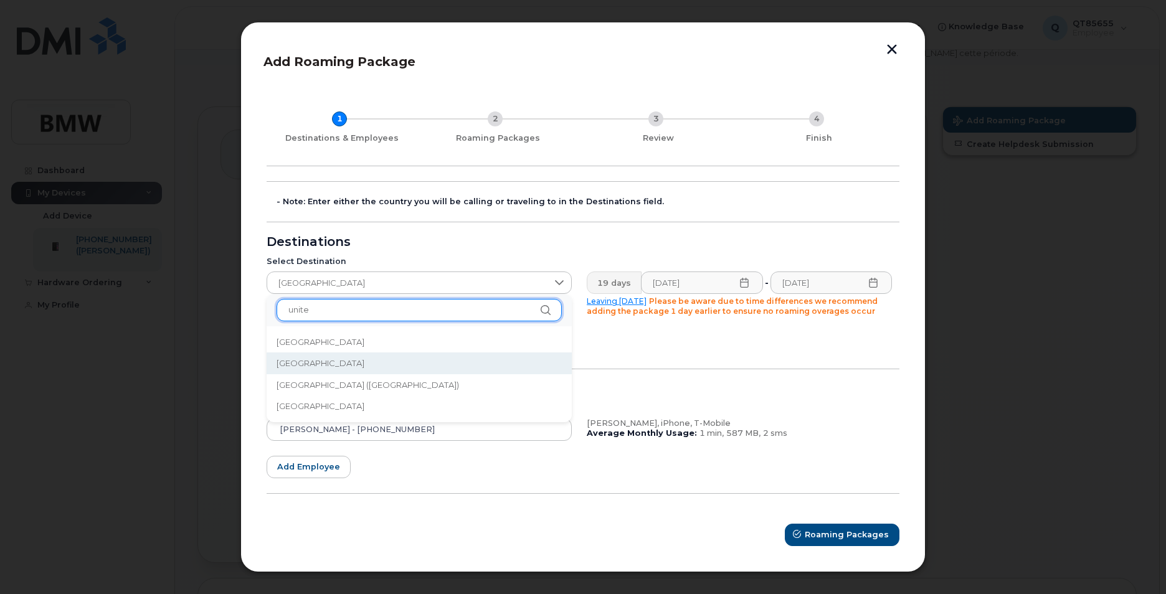
type input "united"
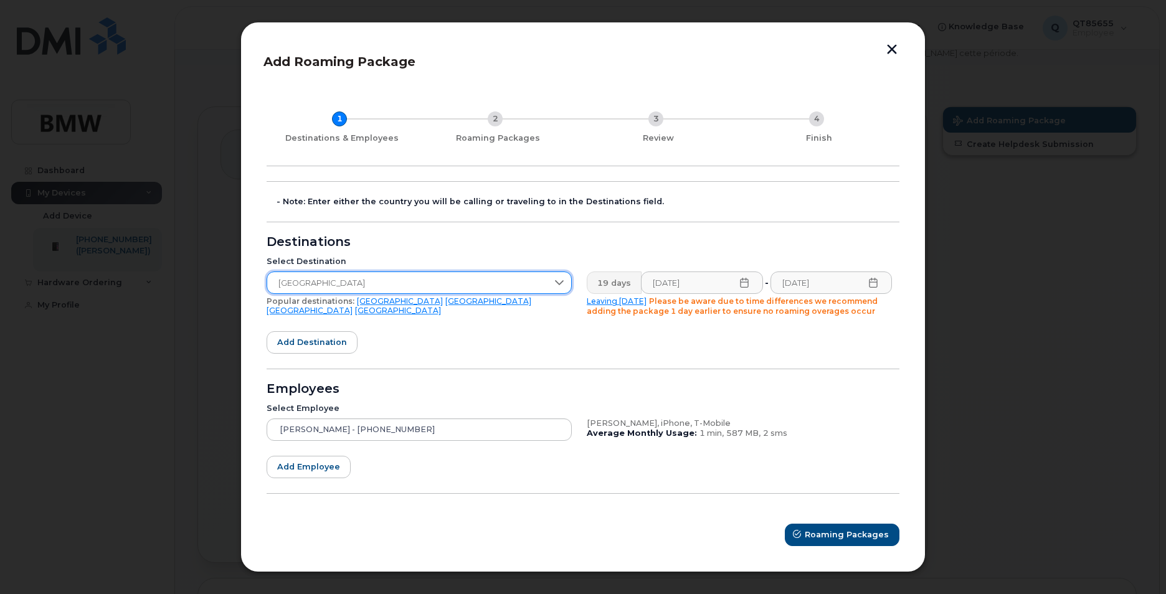
click at [435, 287] on span "United Kingdom" at bounding box center [407, 283] width 280 height 22
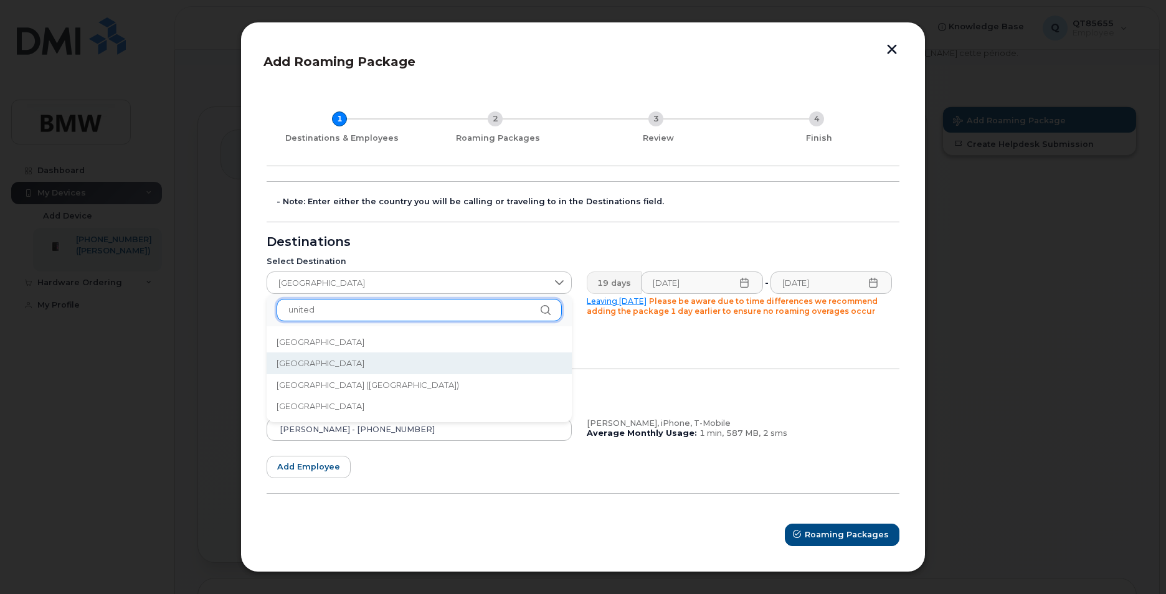
click at [379, 306] on input "united" at bounding box center [419, 310] width 285 height 22
drag, startPoint x: 322, startPoint y: 305, endPoint x: 245, endPoint y: 305, distance: 77.2
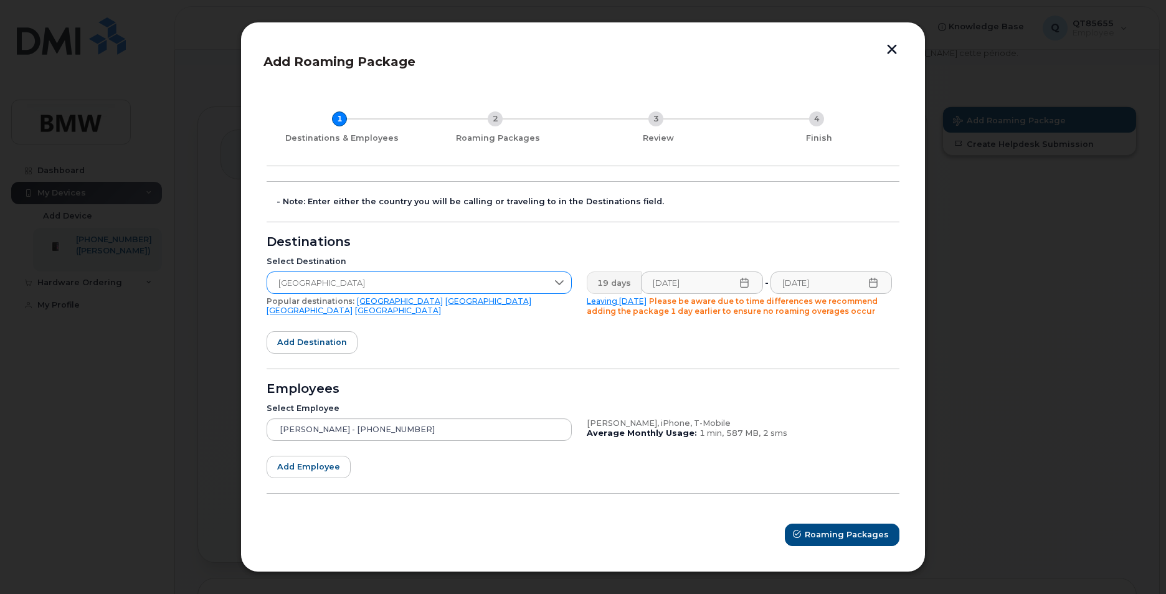
click at [566, 287] on div at bounding box center [559, 282] width 24 height 21
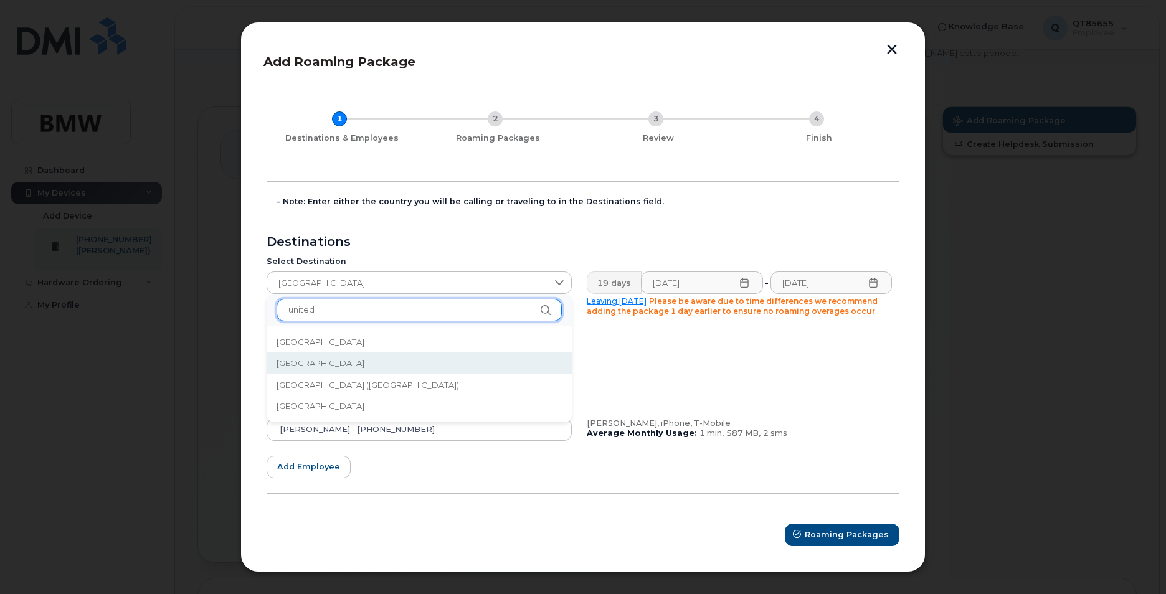
click at [378, 316] on input "united" at bounding box center [419, 310] width 285 height 22
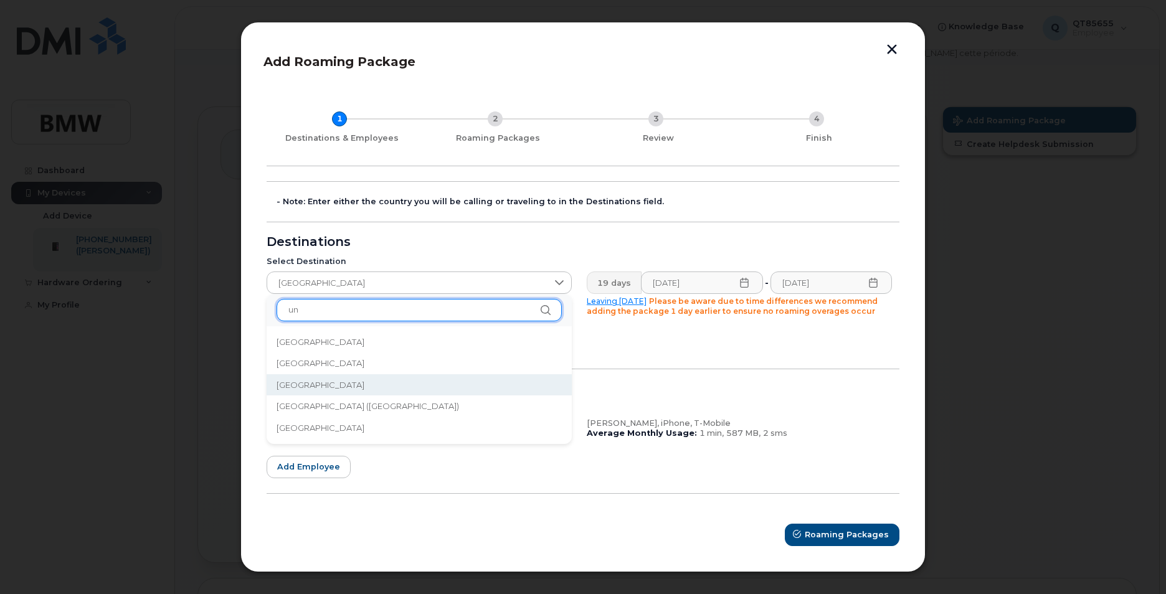
type input "u"
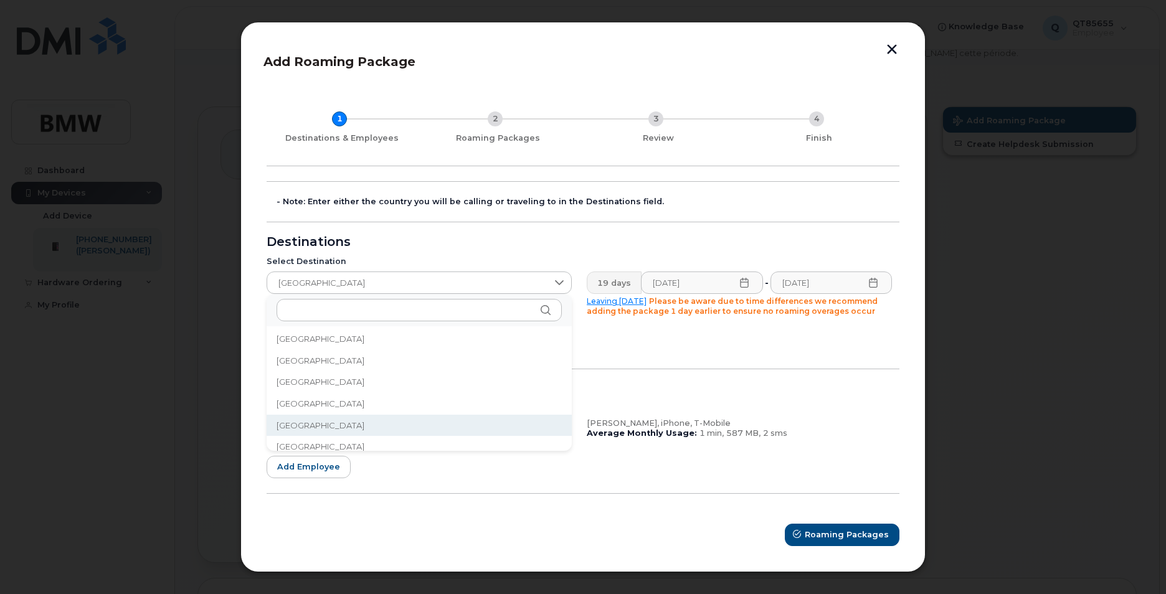
click at [477, 425] on li "France" at bounding box center [419, 426] width 305 height 22
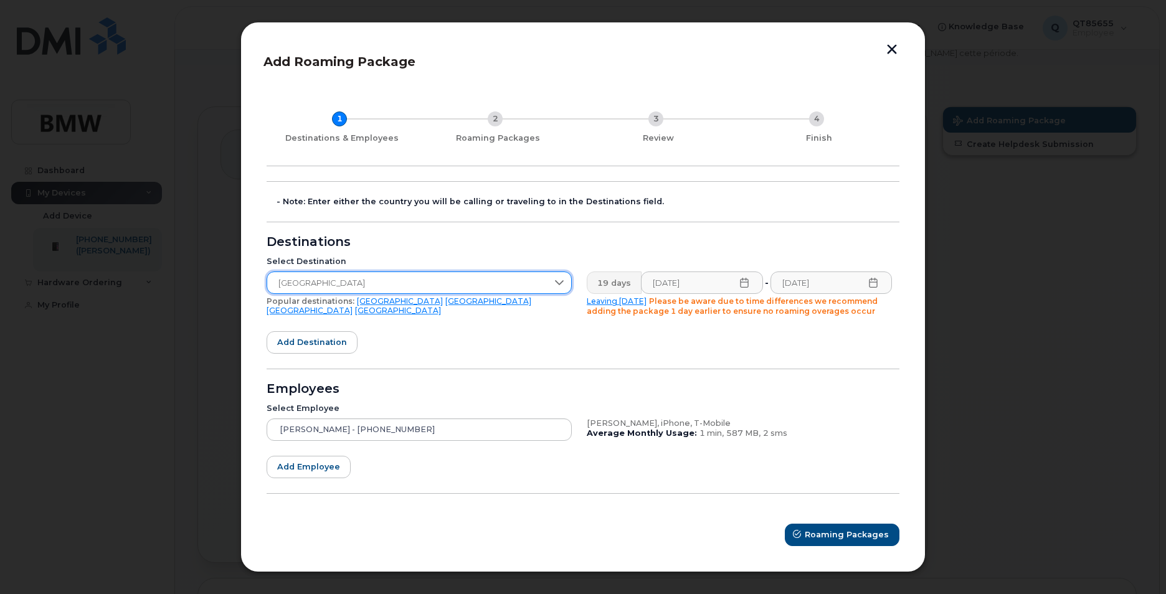
click at [359, 278] on span "France" at bounding box center [407, 283] width 280 height 22
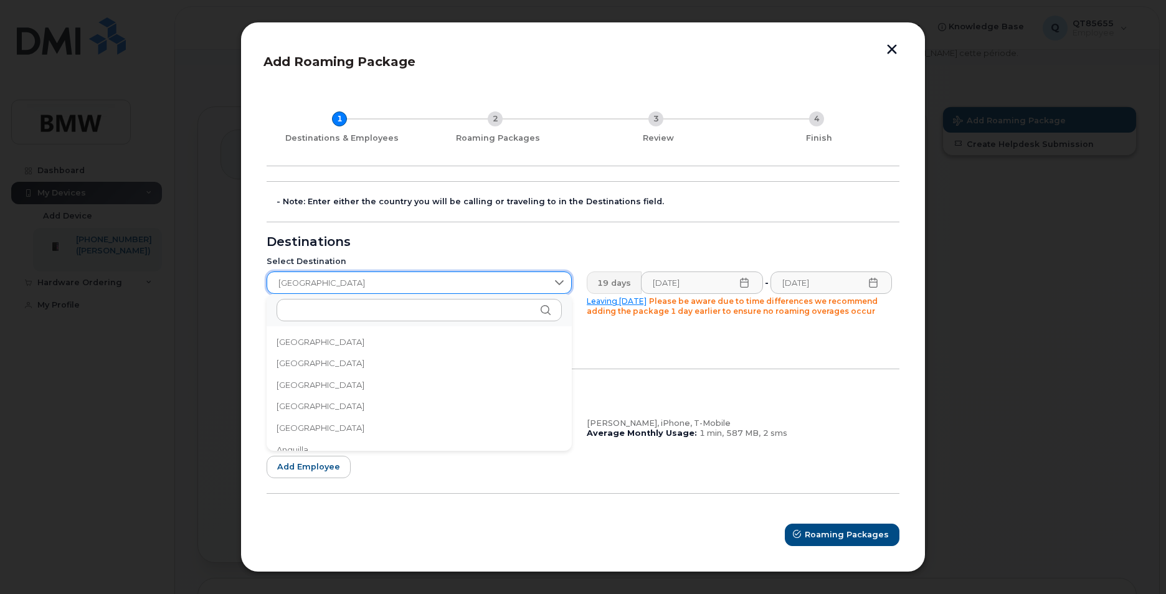
scroll to position [1387, 0]
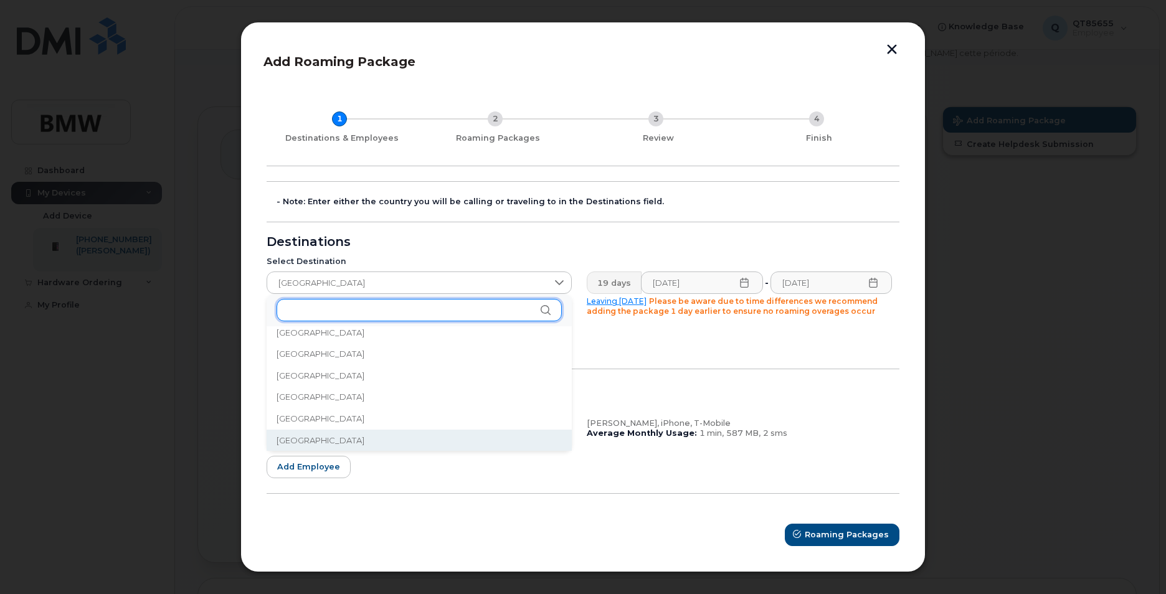
click at [328, 304] on input "text" at bounding box center [419, 310] width 285 height 22
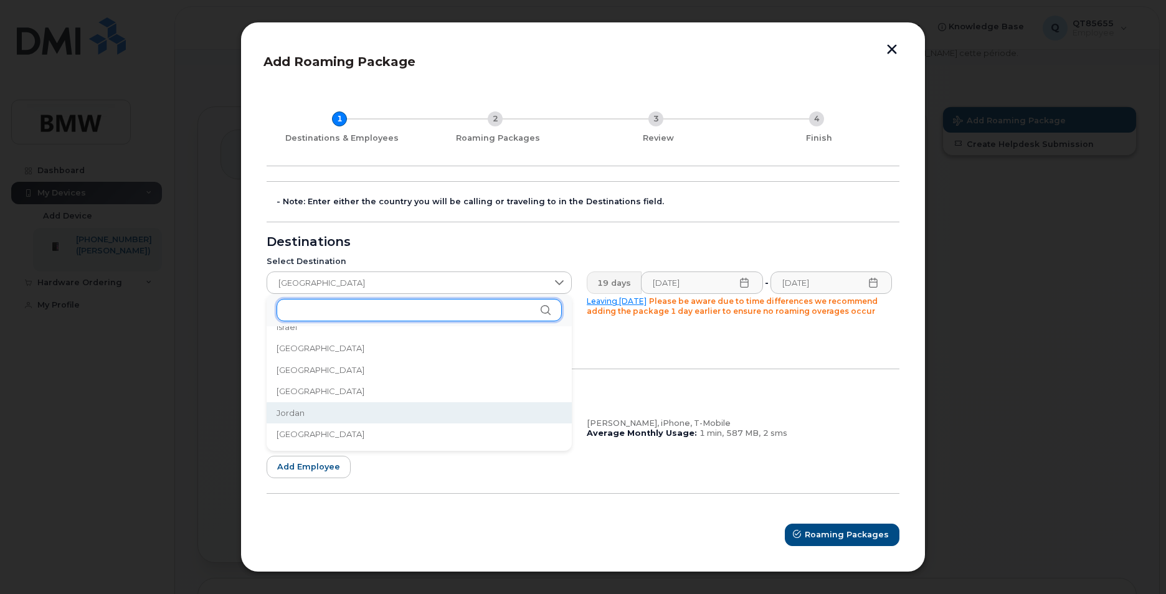
scroll to position [2029, 0]
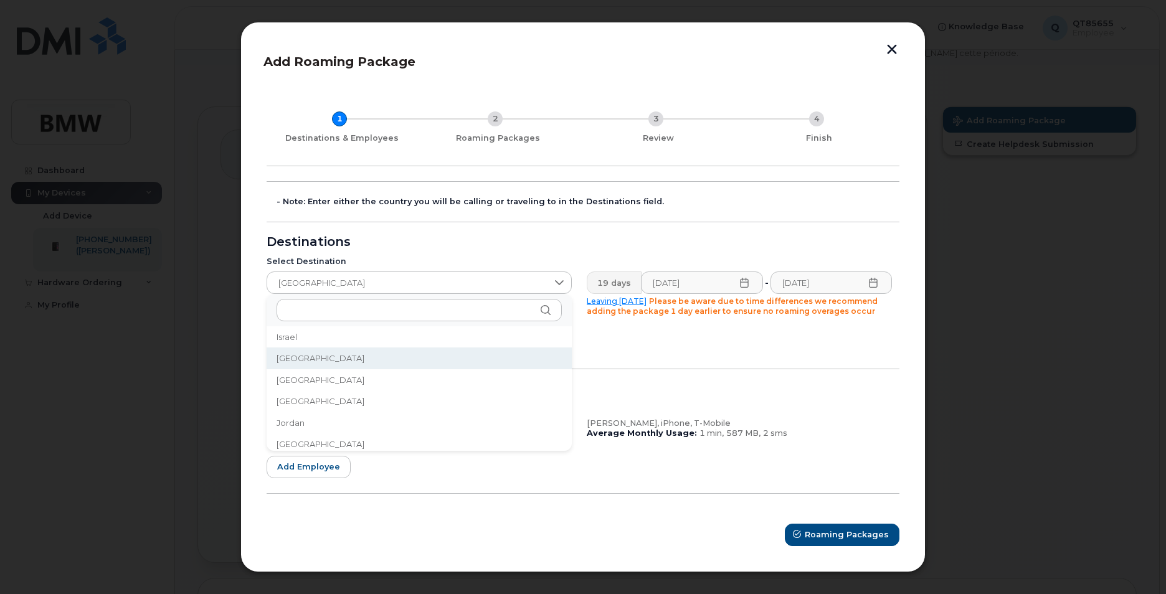
click at [284, 358] on span "Italy" at bounding box center [321, 359] width 88 height 12
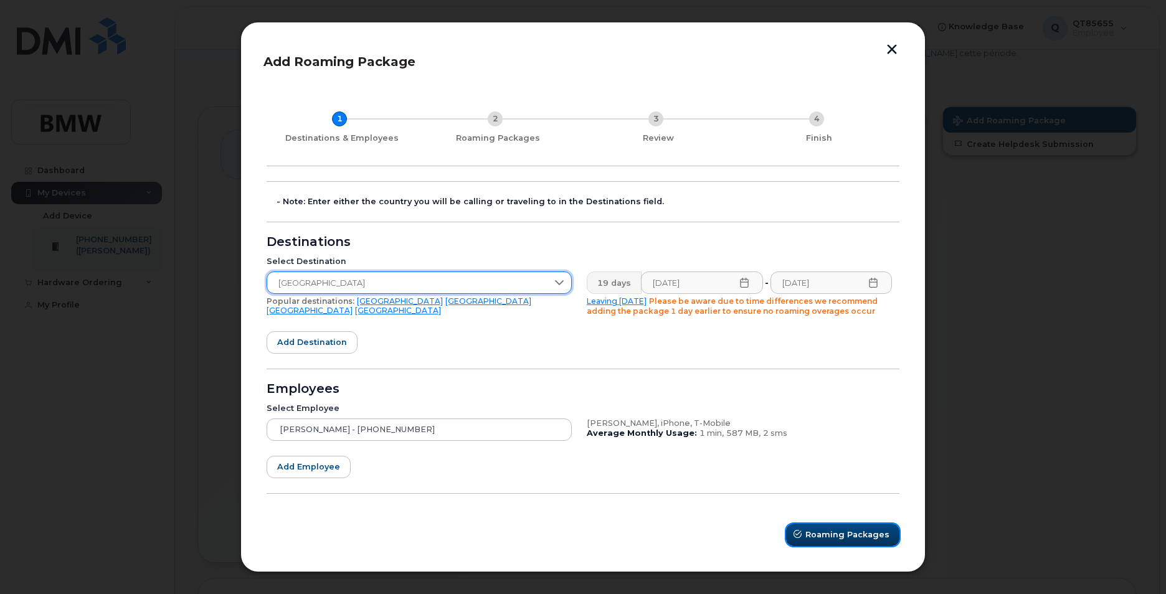
click at [853, 533] on span "Roaming Packages" at bounding box center [847, 535] width 84 height 12
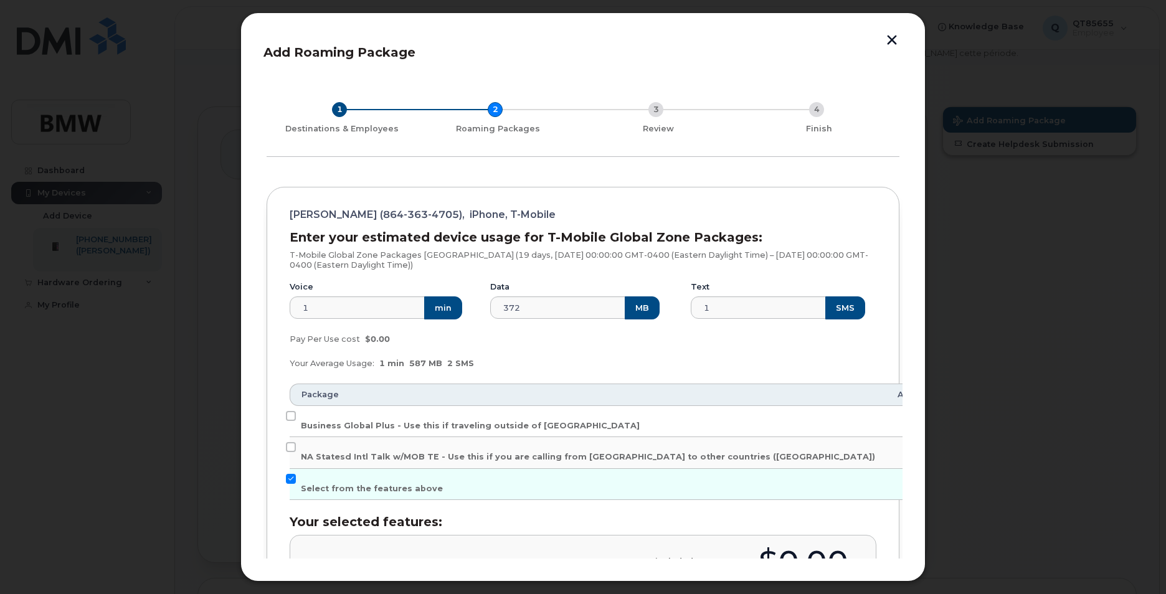
click at [526, 519] on h3 "Your selected features:" at bounding box center [583, 522] width 587 height 14
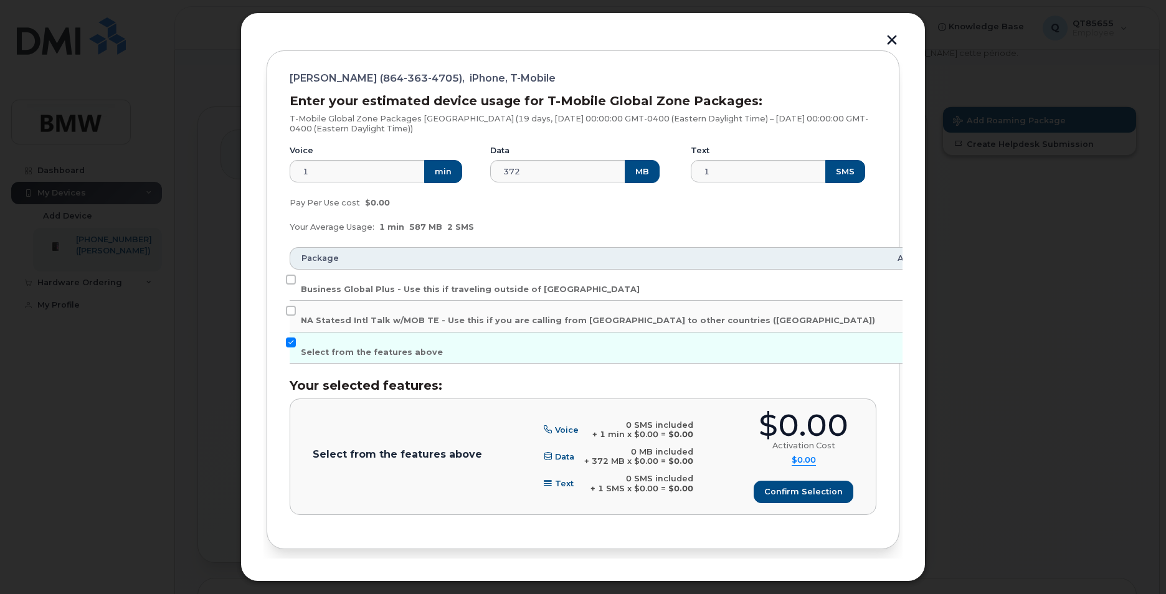
scroll to position [0, 0]
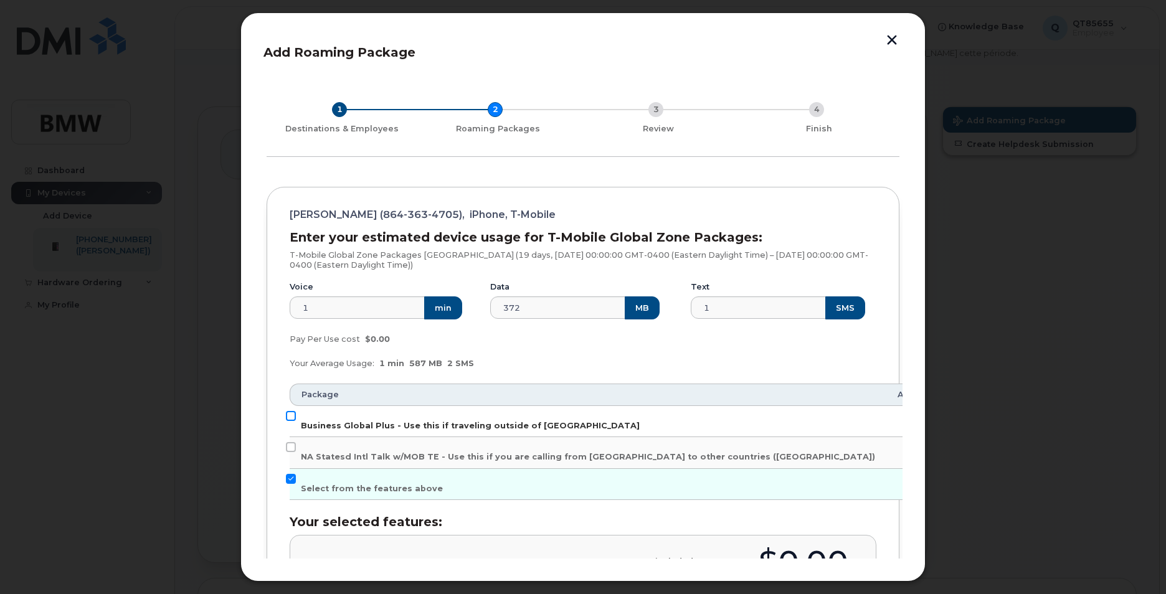
click at [293, 415] on input "Business Global Plus - Use this if traveling outside of North America" at bounding box center [291, 416] width 10 height 10
checkbox input "true"
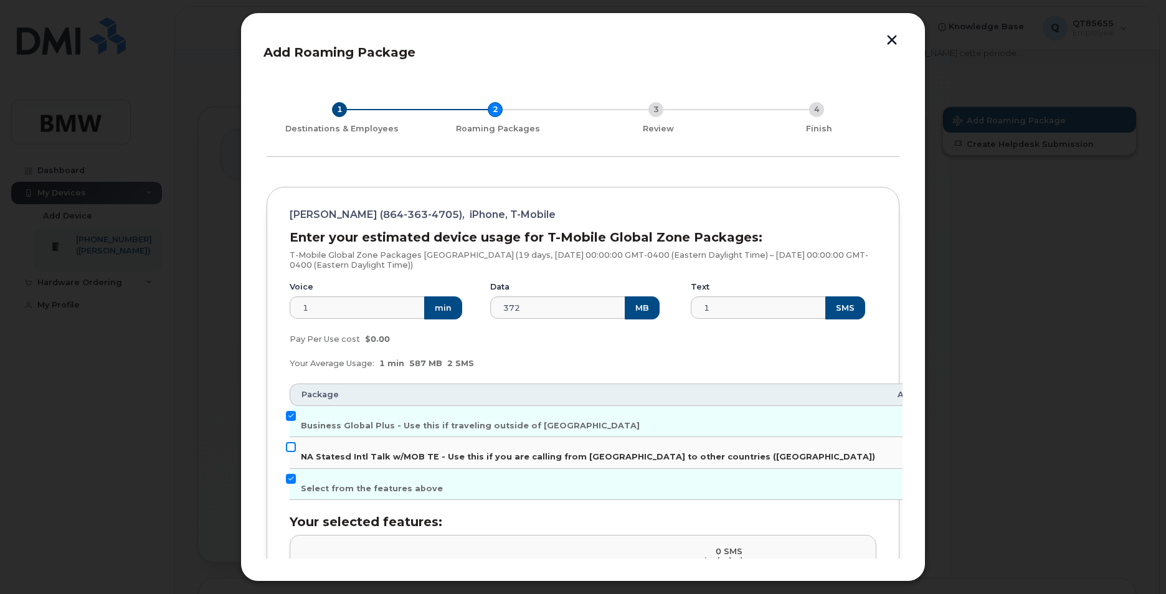
click at [290, 446] on input "NA Statesd Intl Talk w/MOB TE - Use this if you are calling from US to other co…" at bounding box center [291, 447] width 10 height 10
checkbox input "true"
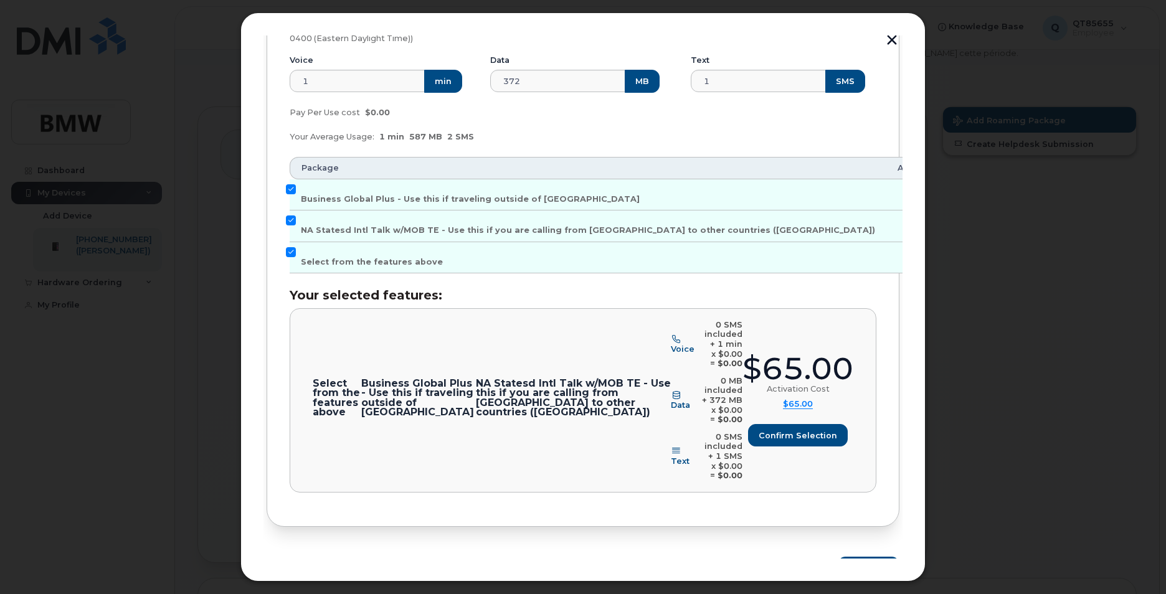
scroll to position [260, 0]
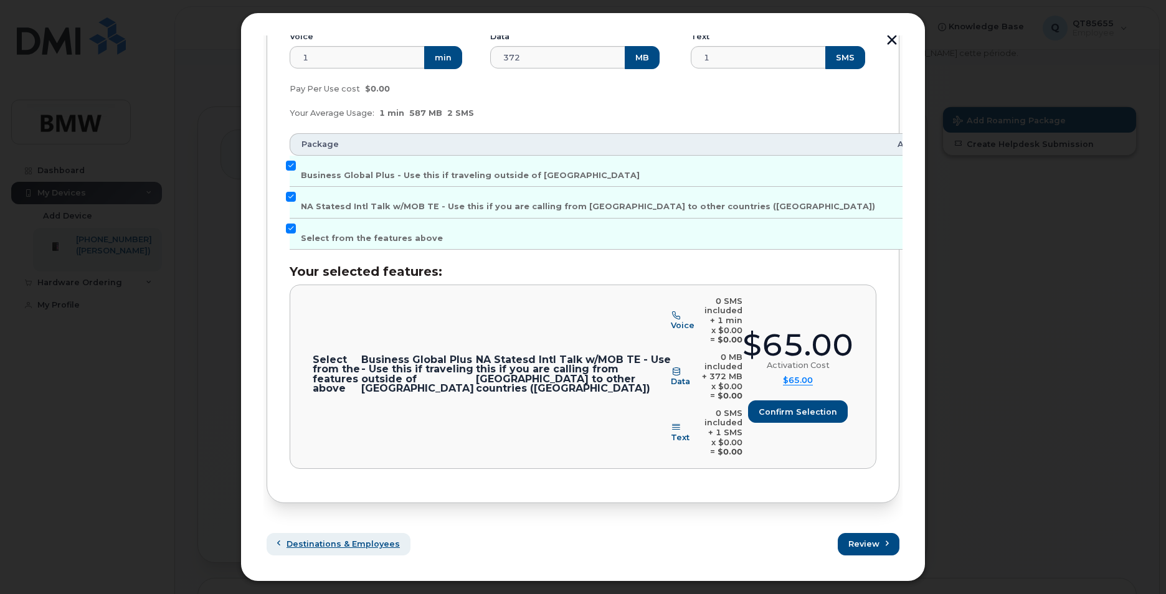
click at [367, 545] on span "Destinations & Employees" at bounding box center [343, 544] width 113 height 12
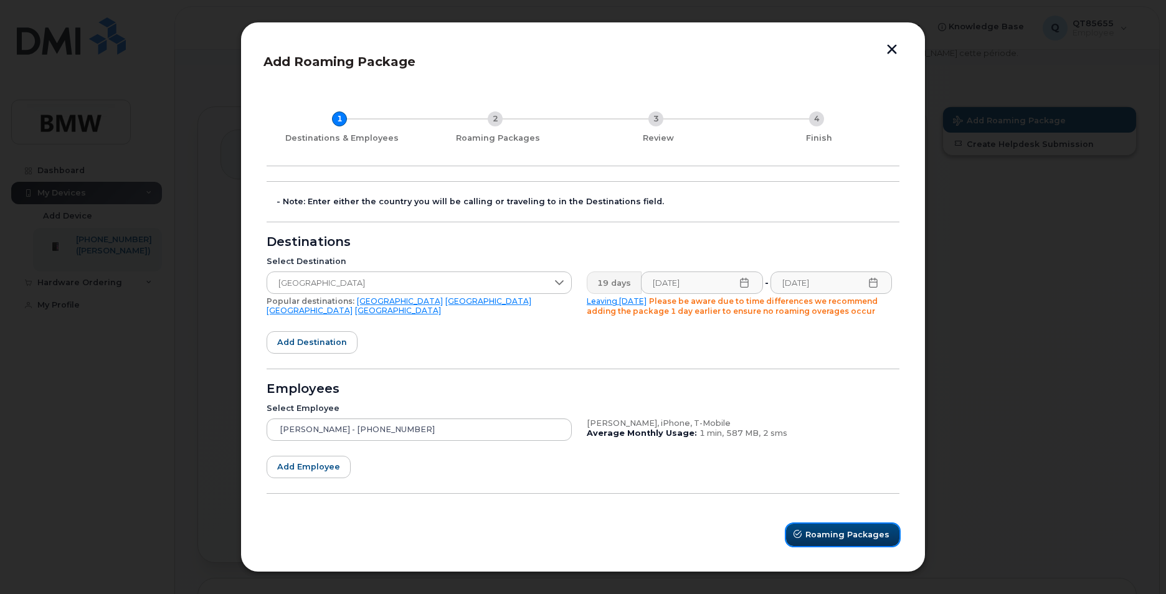
click at [816, 538] on span "Roaming Packages" at bounding box center [847, 535] width 84 height 12
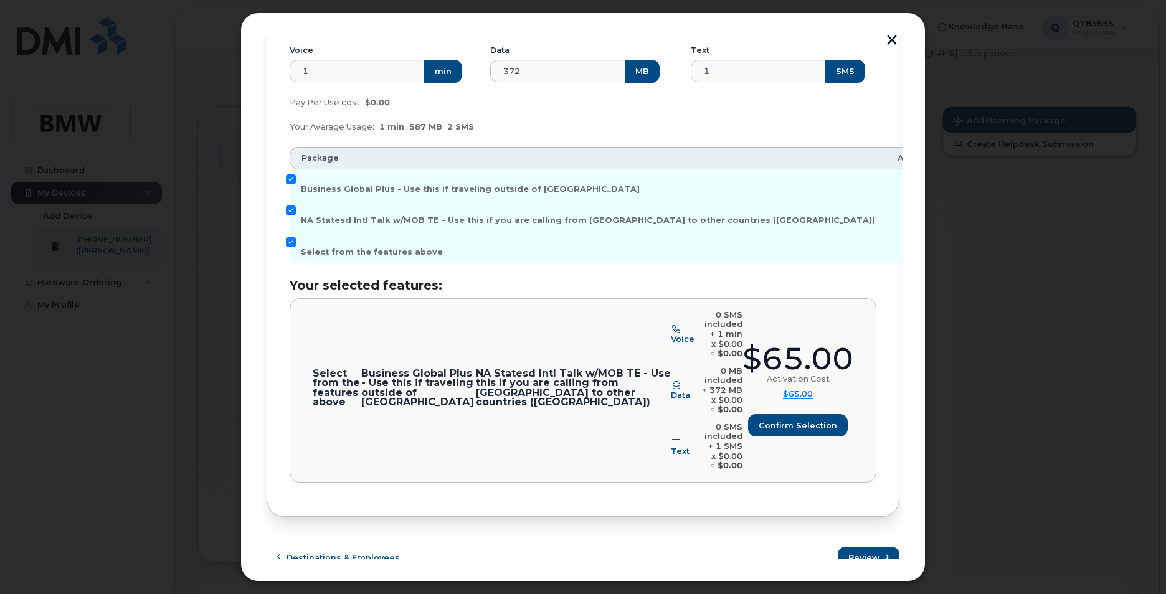
scroll to position [260, 0]
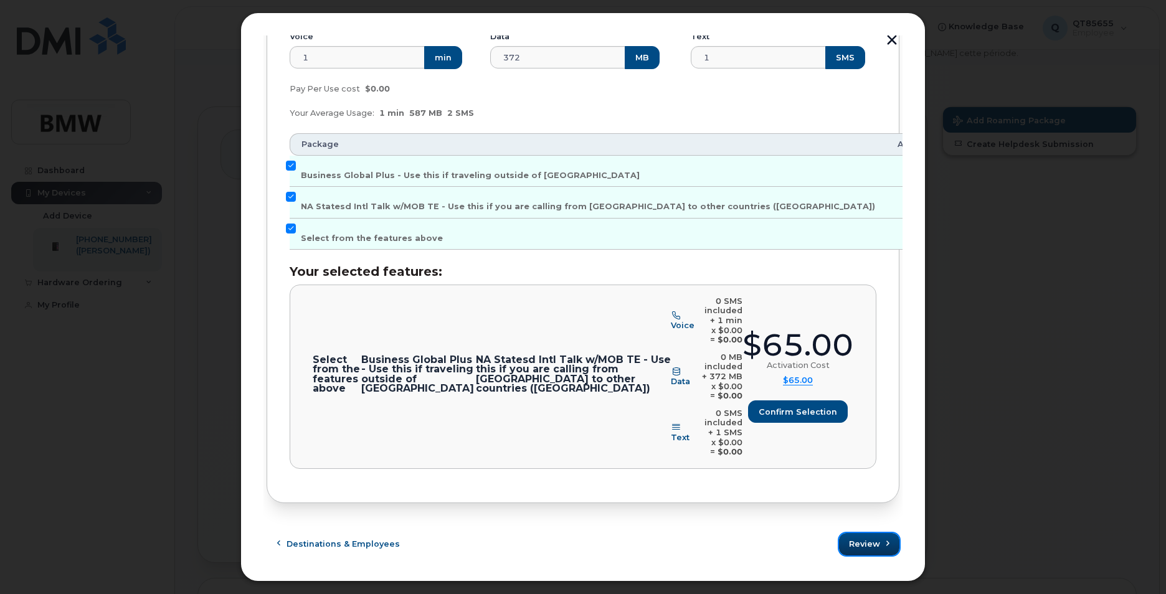
click at [870, 547] on span "Review" at bounding box center [864, 544] width 31 height 12
click at [861, 551] on button "Review" at bounding box center [869, 544] width 60 height 22
click at [802, 412] on span "Confirm selection" at bounding box center [798, 412] width 78 height 12
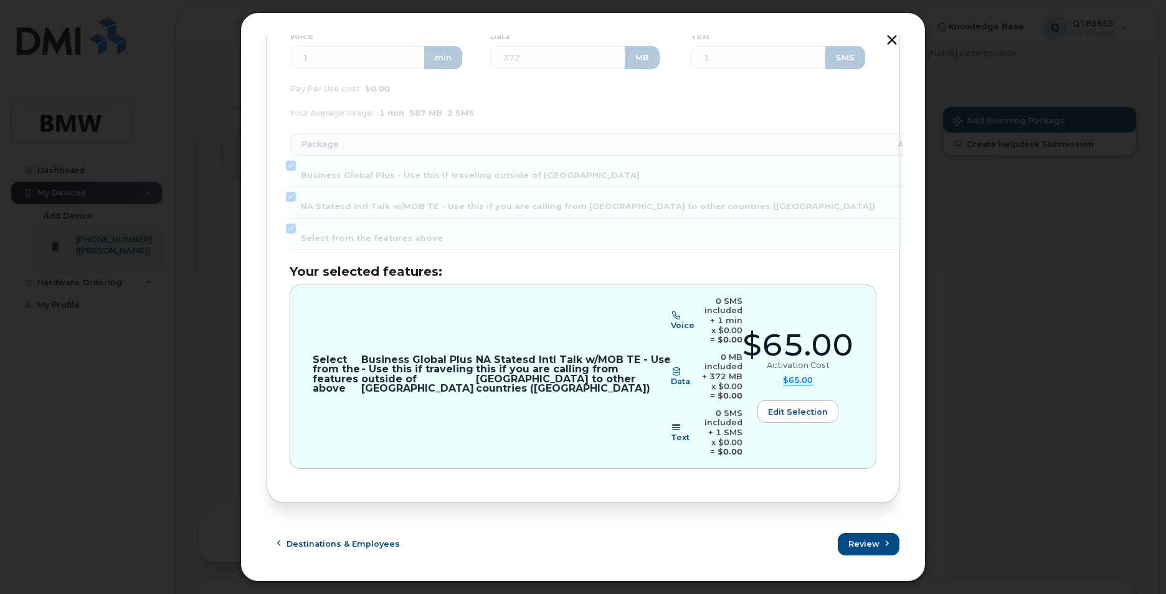
click at [890, 41] on button "button" at bounding box center [892, 41] width 19 height 13
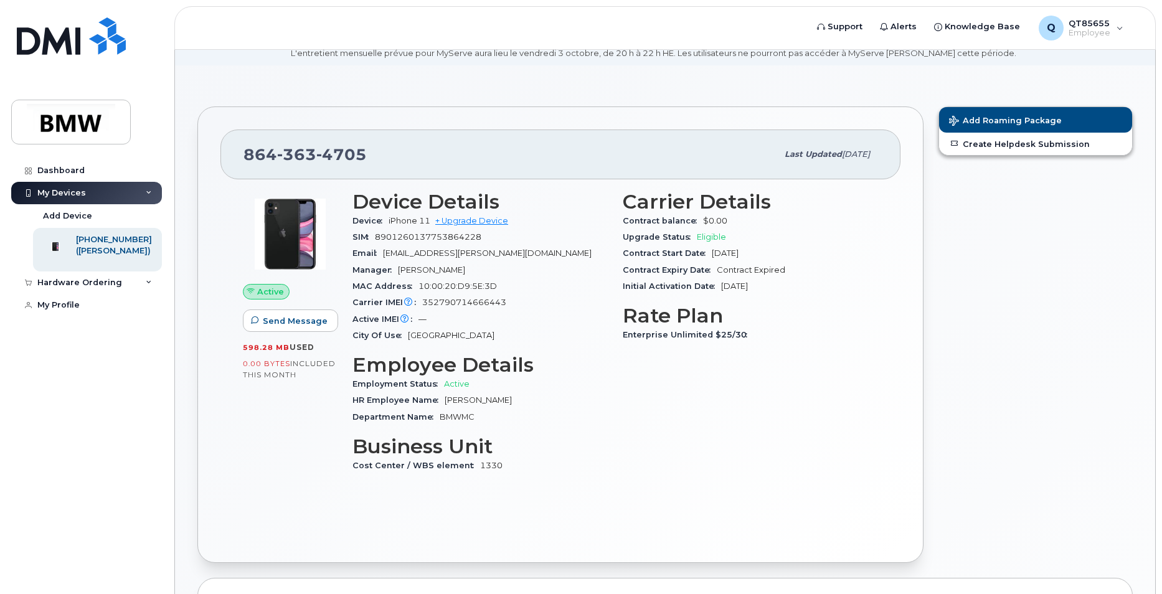
click at [1015, 310] on div "Add Roaming Package Create Helpdesk Submission" at bounding box center [1035, 335] width 209 height 472
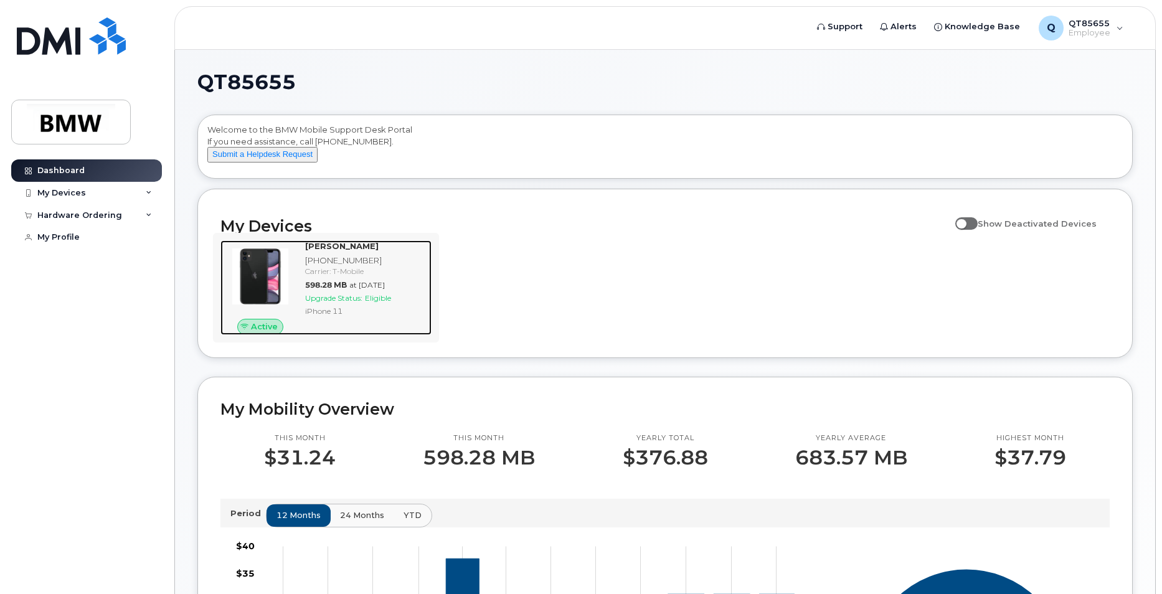
click at [278, 306] on img at bounding box center [260, 277] width 60 height 60
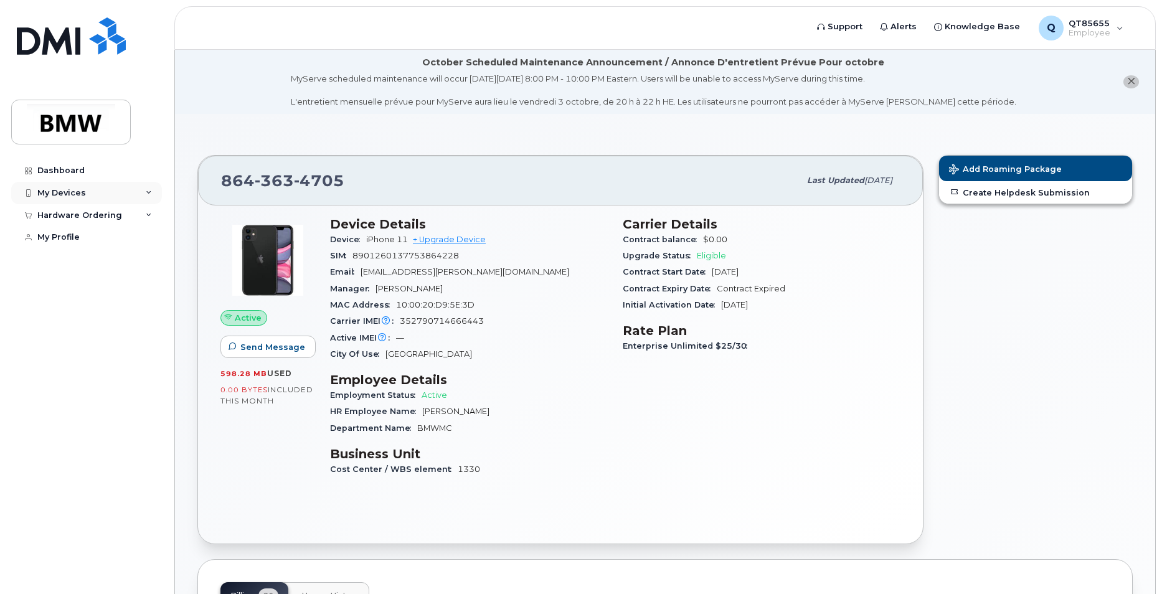
click at [150, 193] on icon at bounding box center [149, 193] width 6 height 6
drag, startPoint x: 972, startPoint y: 290, endPoint x: 952, endPoint y: 275, distance: 24.9
click at [970, 289] on div "Add Roaming Package Create Helpdesk Submission" at bounding box center [1035, 350] width 209 height 405
